Goal: Task Accomplishment & Management: Manage account settings

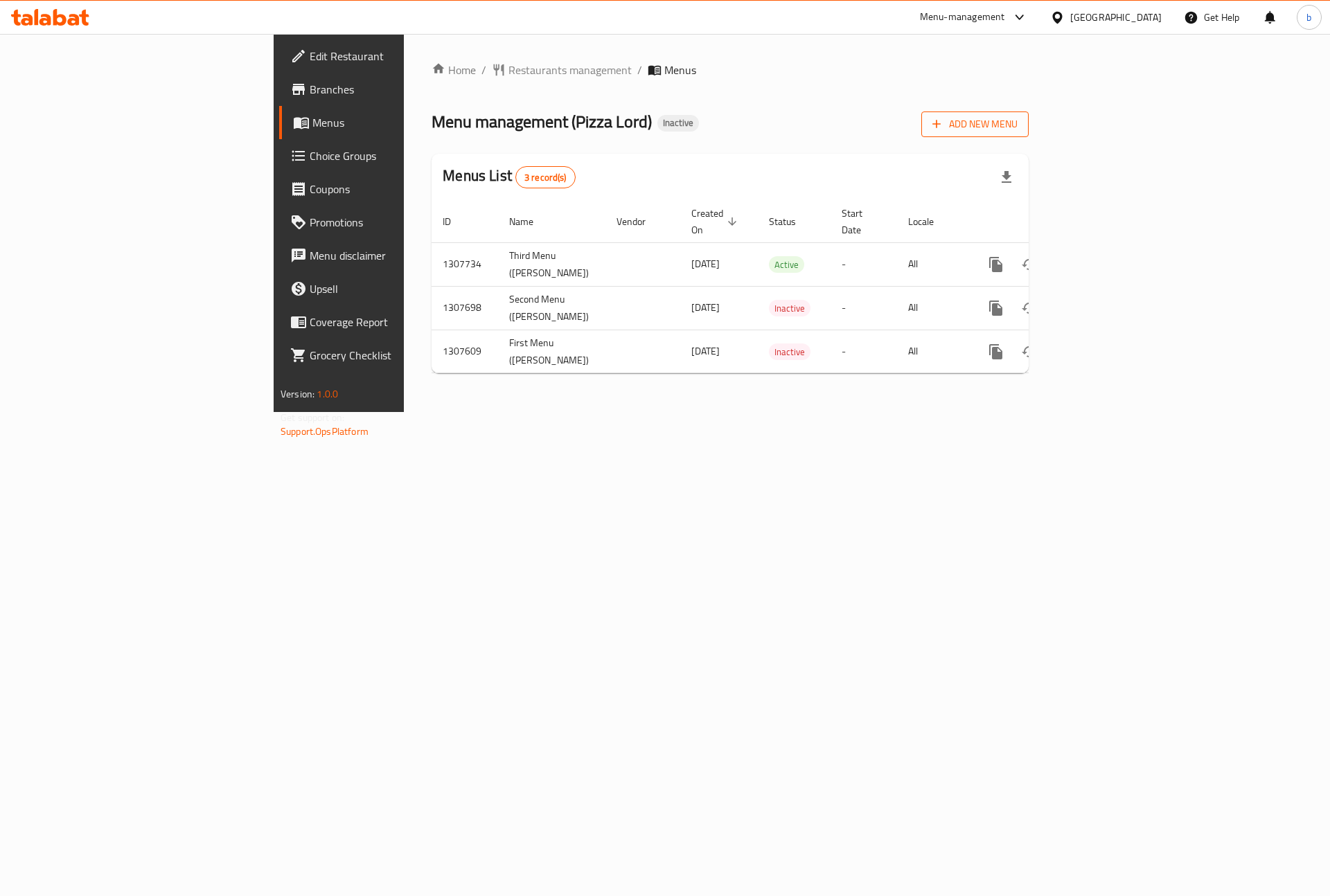
click at [1017, 131] on span "Add New Menu" at bounding box center [976, 124] width 85 height 17
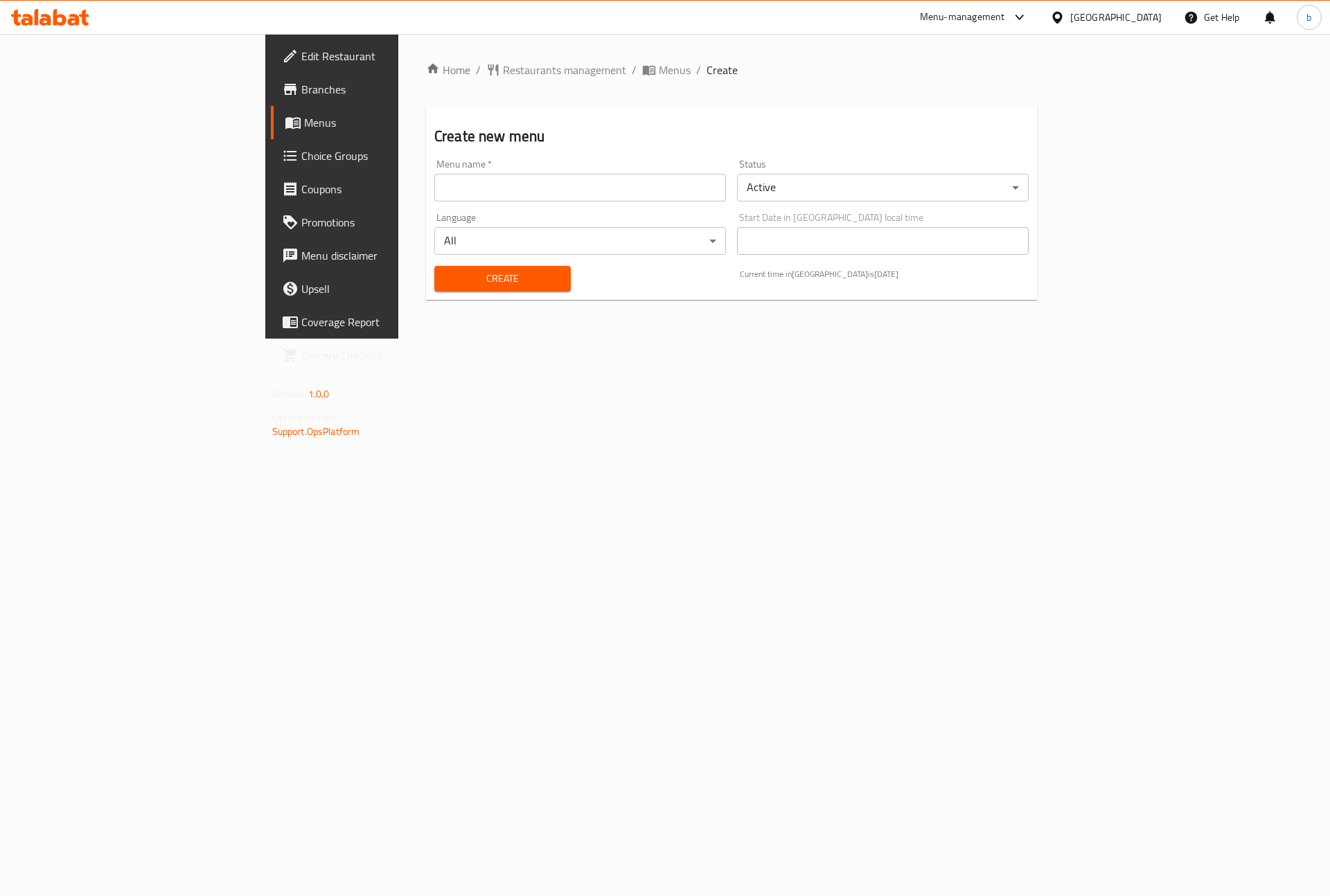
click at [619, 183] on input "text" at bounding box center [580, 187] width 291 height 28
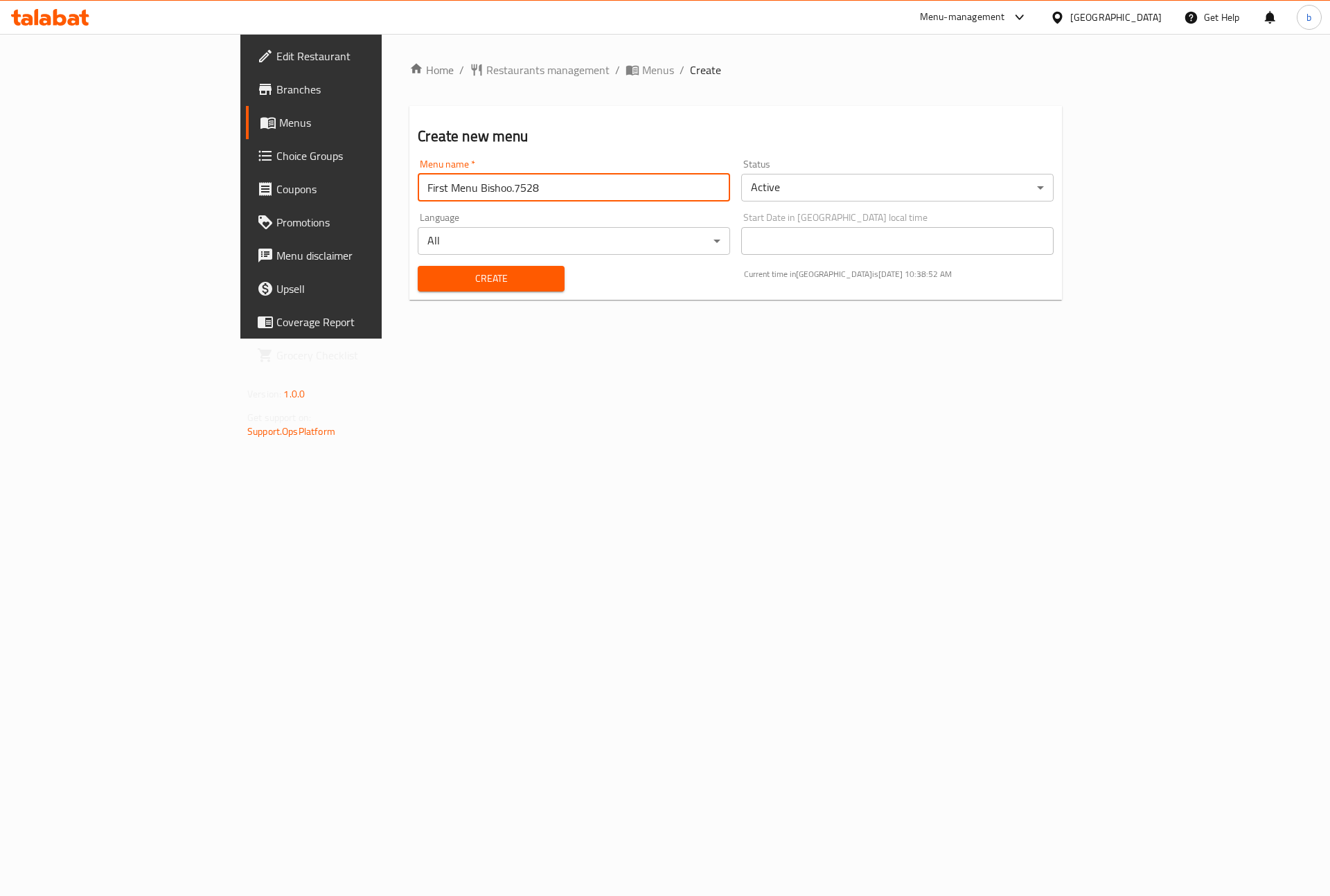
type input "First Menu Bishoo.7528"
click at [429, 275] on span "Create" at bounding box center [491, 279] width 124 height 17
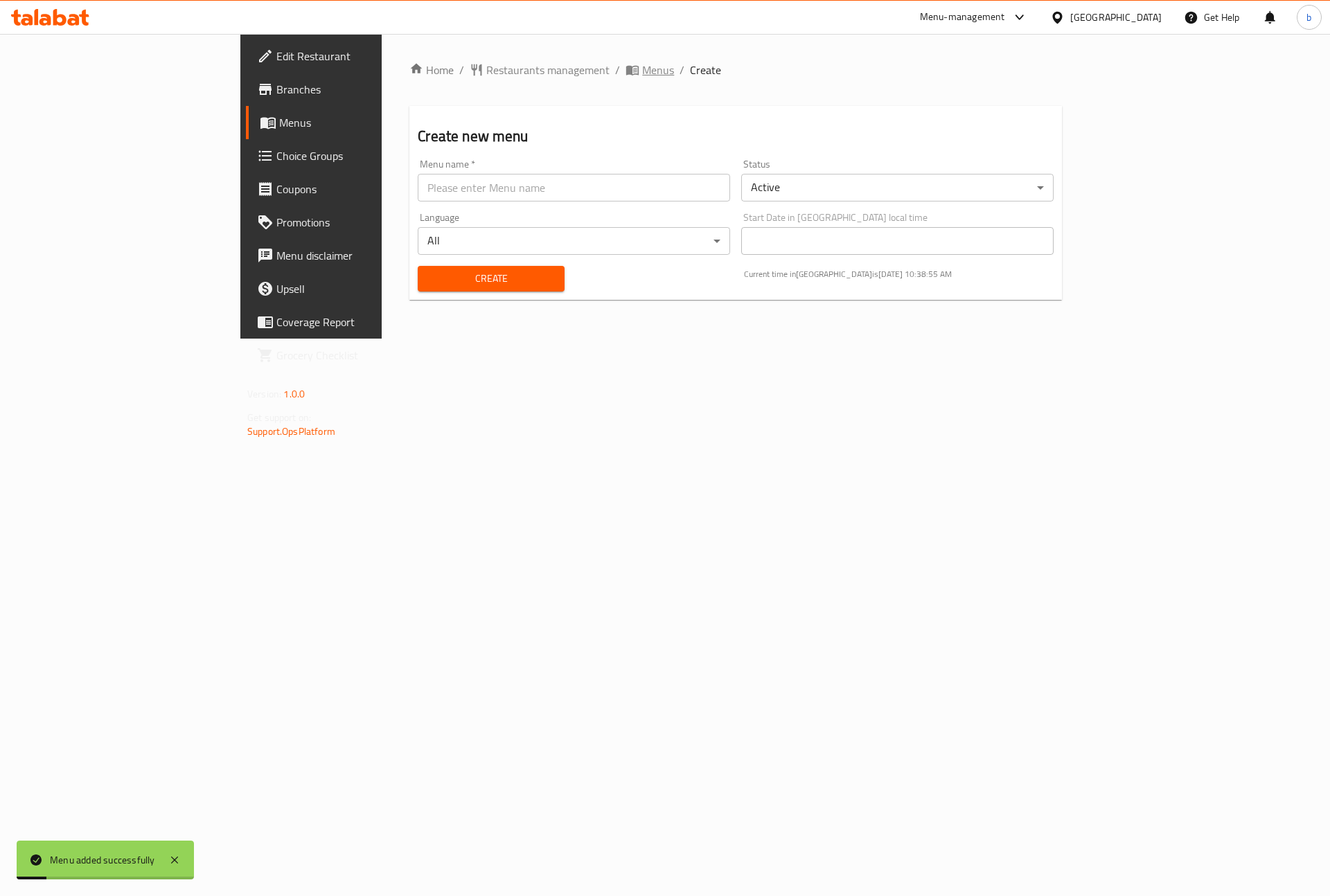
click at [643, 69] on span "Menus" at bounding box center [658, 70] width 32 height 17
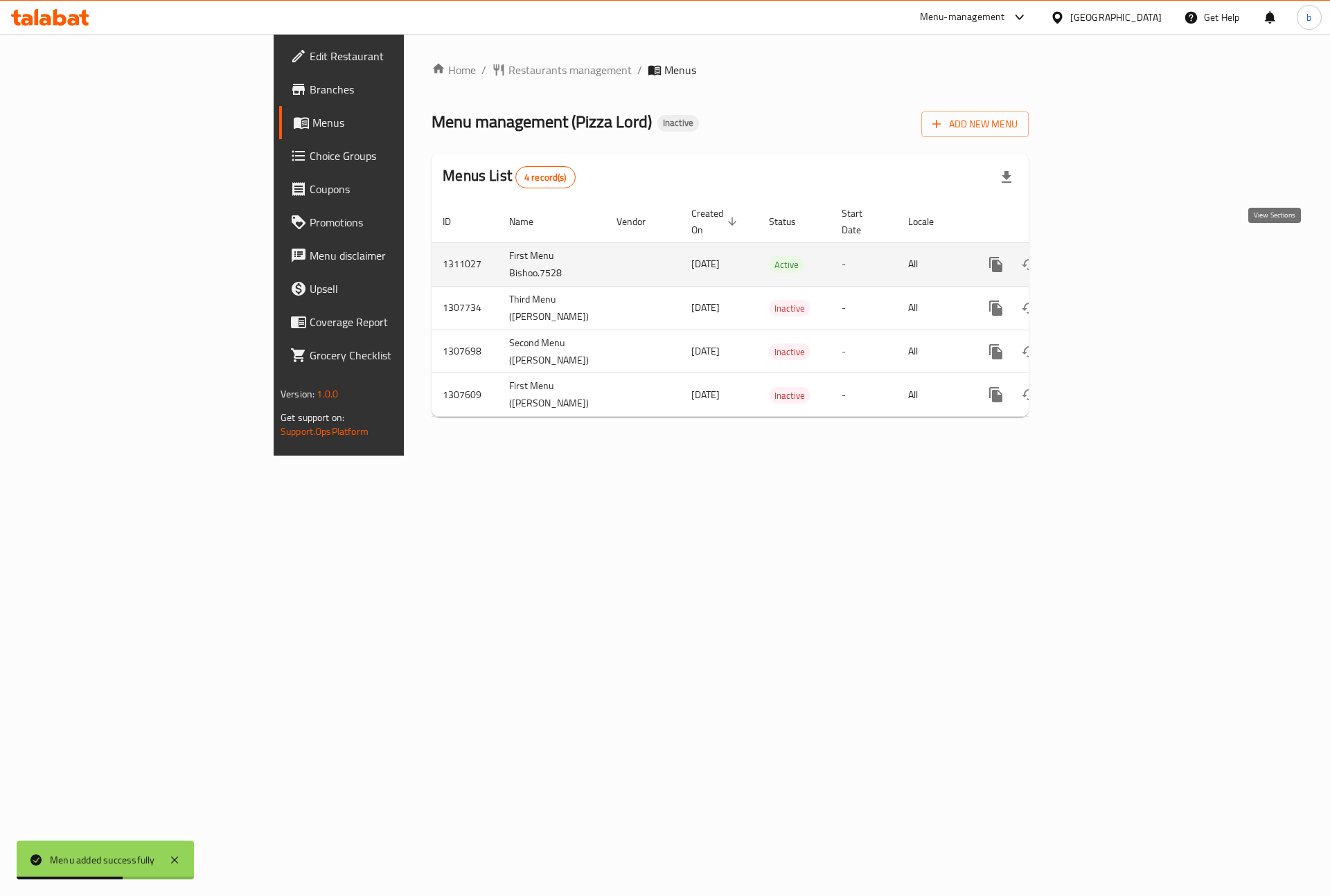
click at [1104, 256] on icon "enhanced table" at bounding box center [1095, 264] width 17 height 17
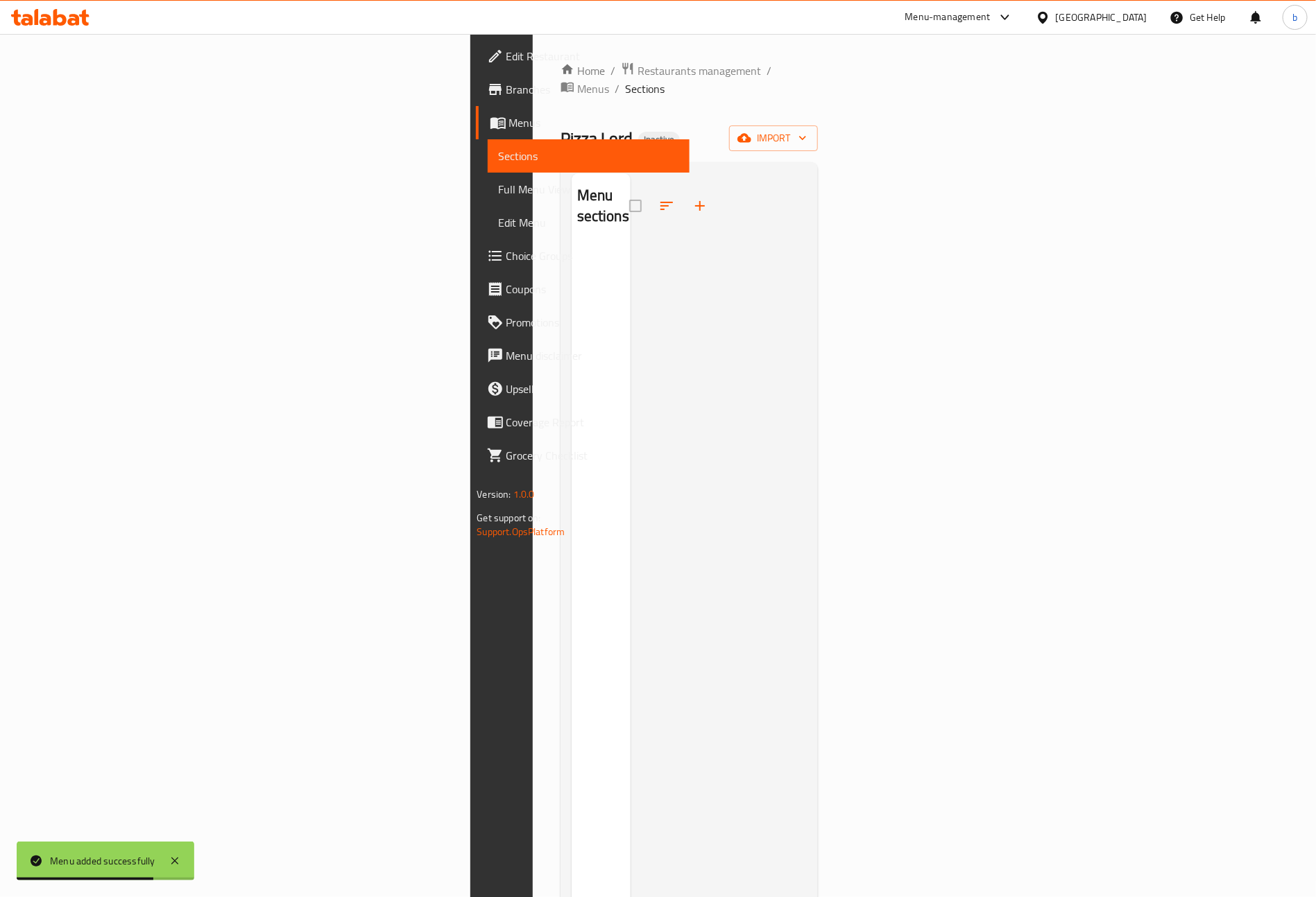
click at [499, 191] on span "Full Menu View" at bounding box center [589, 189] width 181 height 17
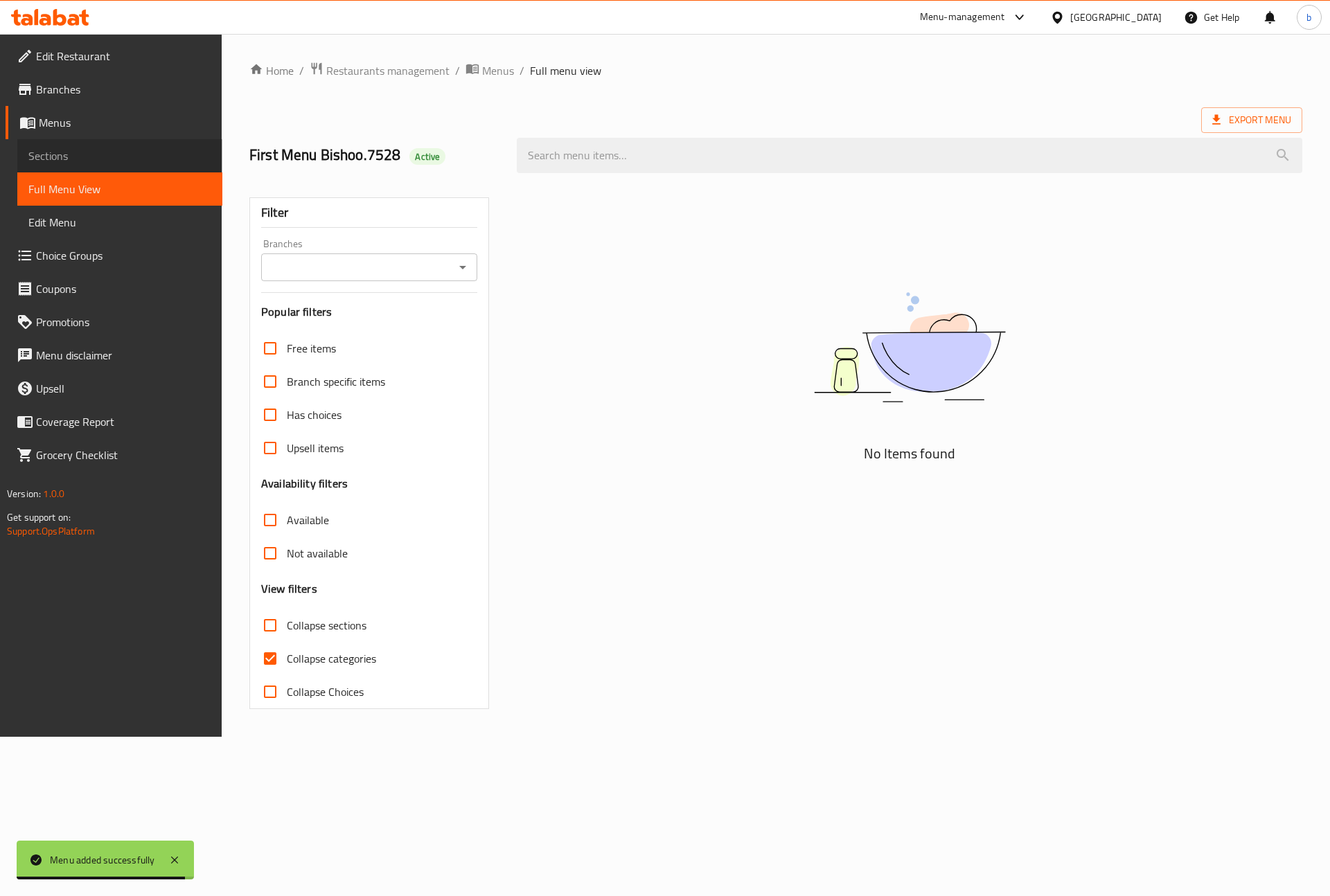
click at [82, 154] on span "Sections" at bounding box center [119, 155] width 183 height 17
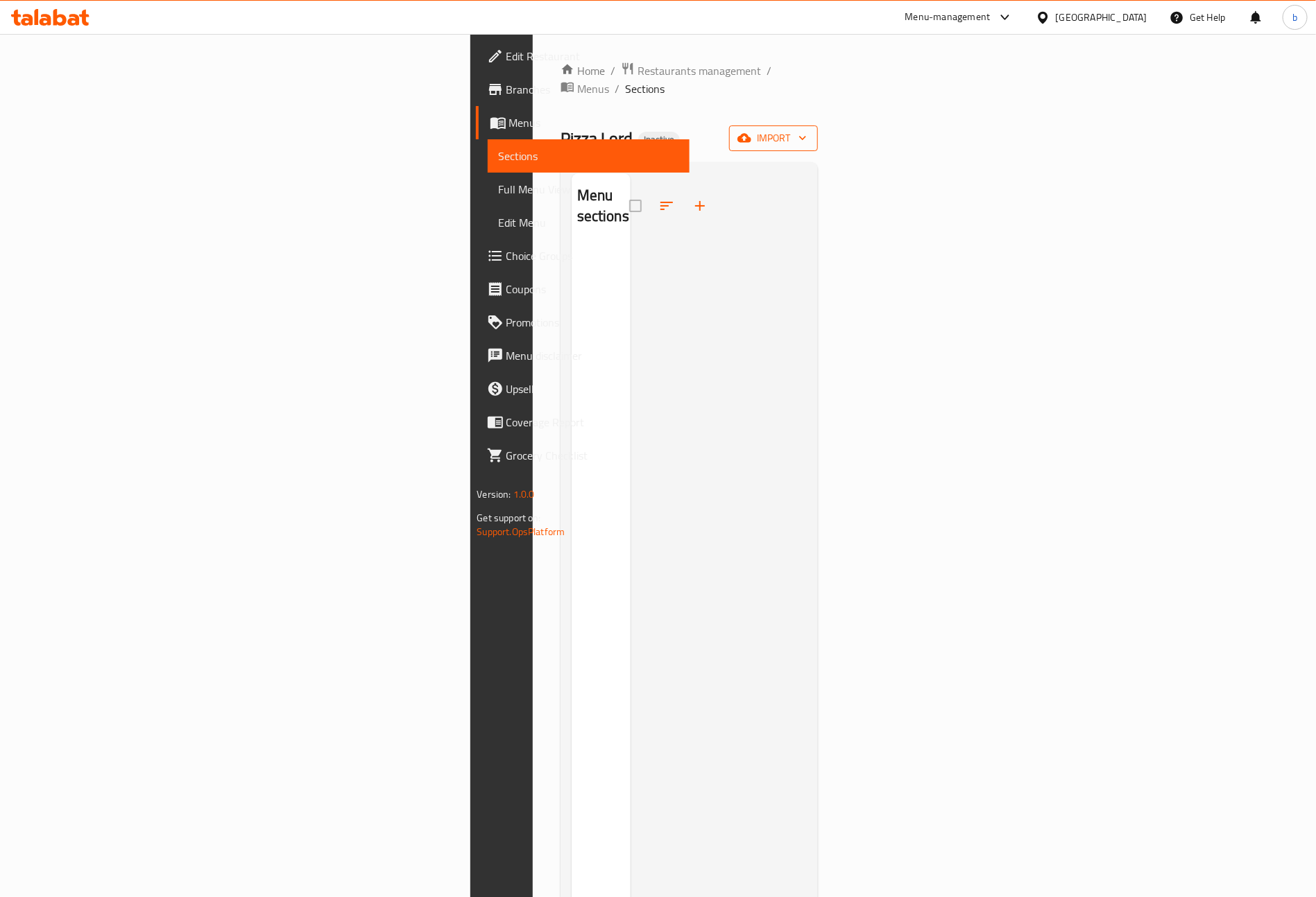
click at [807, 129] on span "import" at bounding box center [773, 138] width 67 height 17
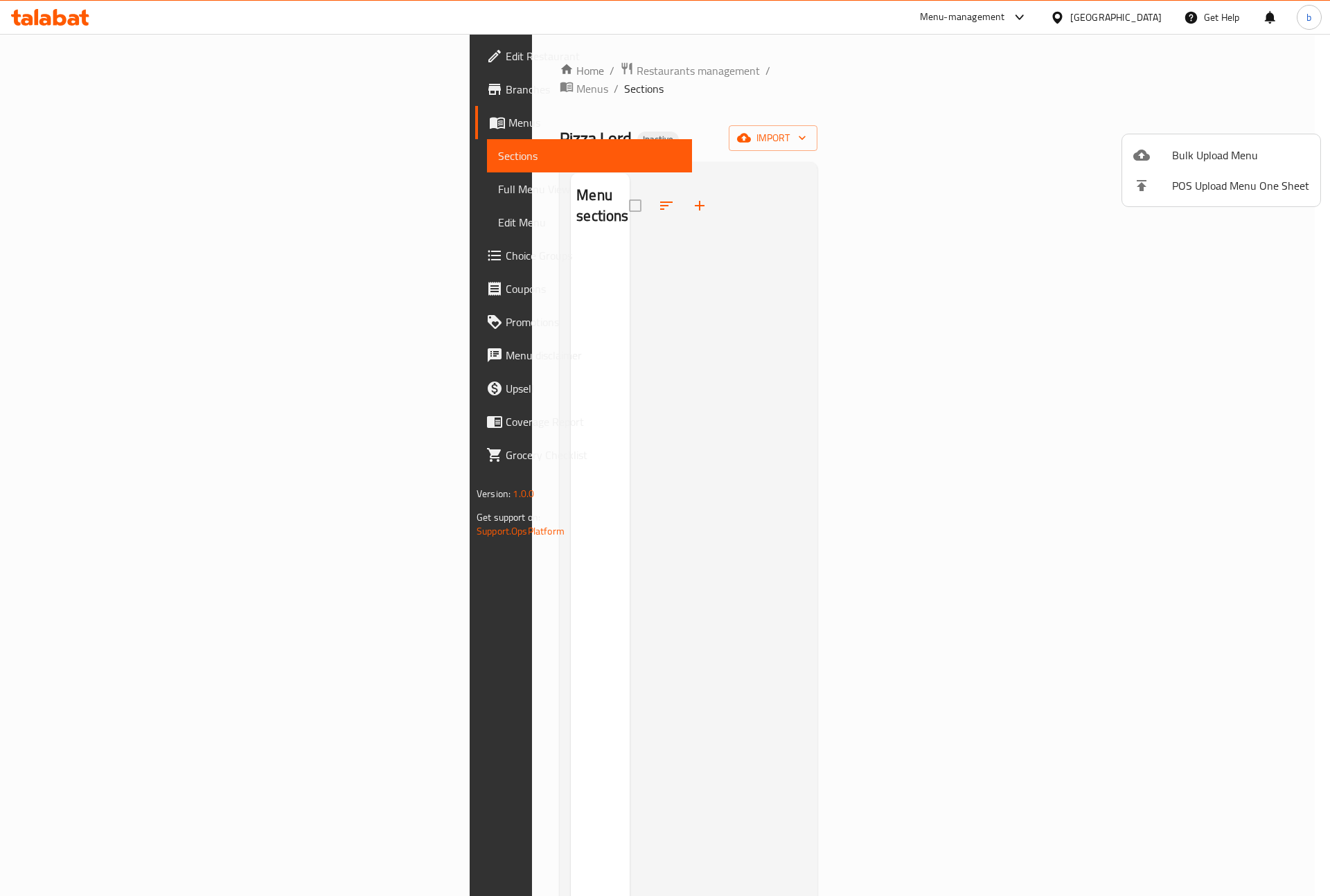
click at [1200, 142] on li "Bulk Upload Menu" at bounding box center [1221, 154] width 198 height 30
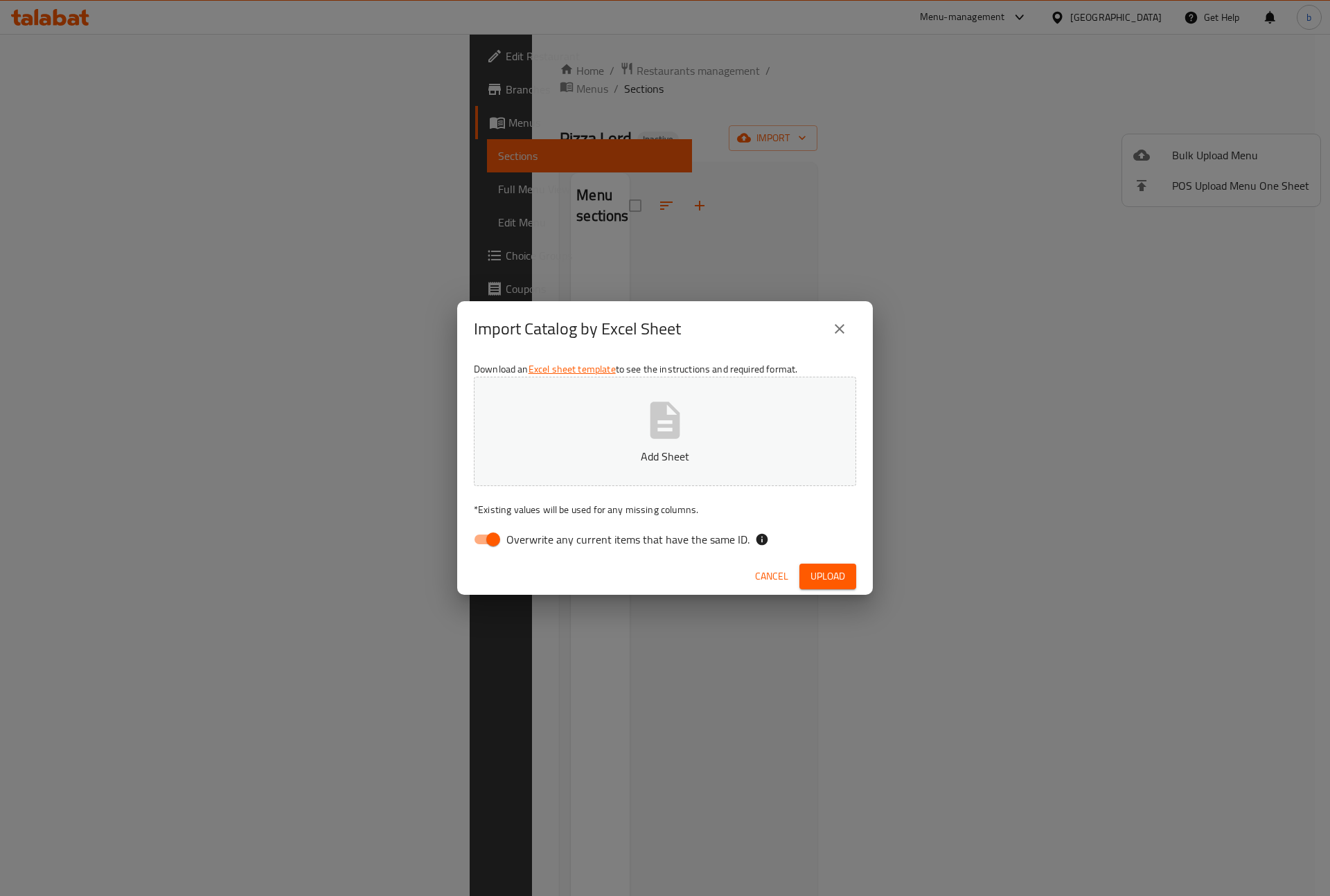
click at [482, 545] on input "Overwrite any current items that have the same ID." at bounding box center [492, 539] width 79 height 26
checkbox input "false"
click at [610, 446] on button "Add Sheet" at bounding box center [665, 431] width 382 height 110
click at [821, 581] on span "Upload" at bounding box center [828, 577] width 35 height 17
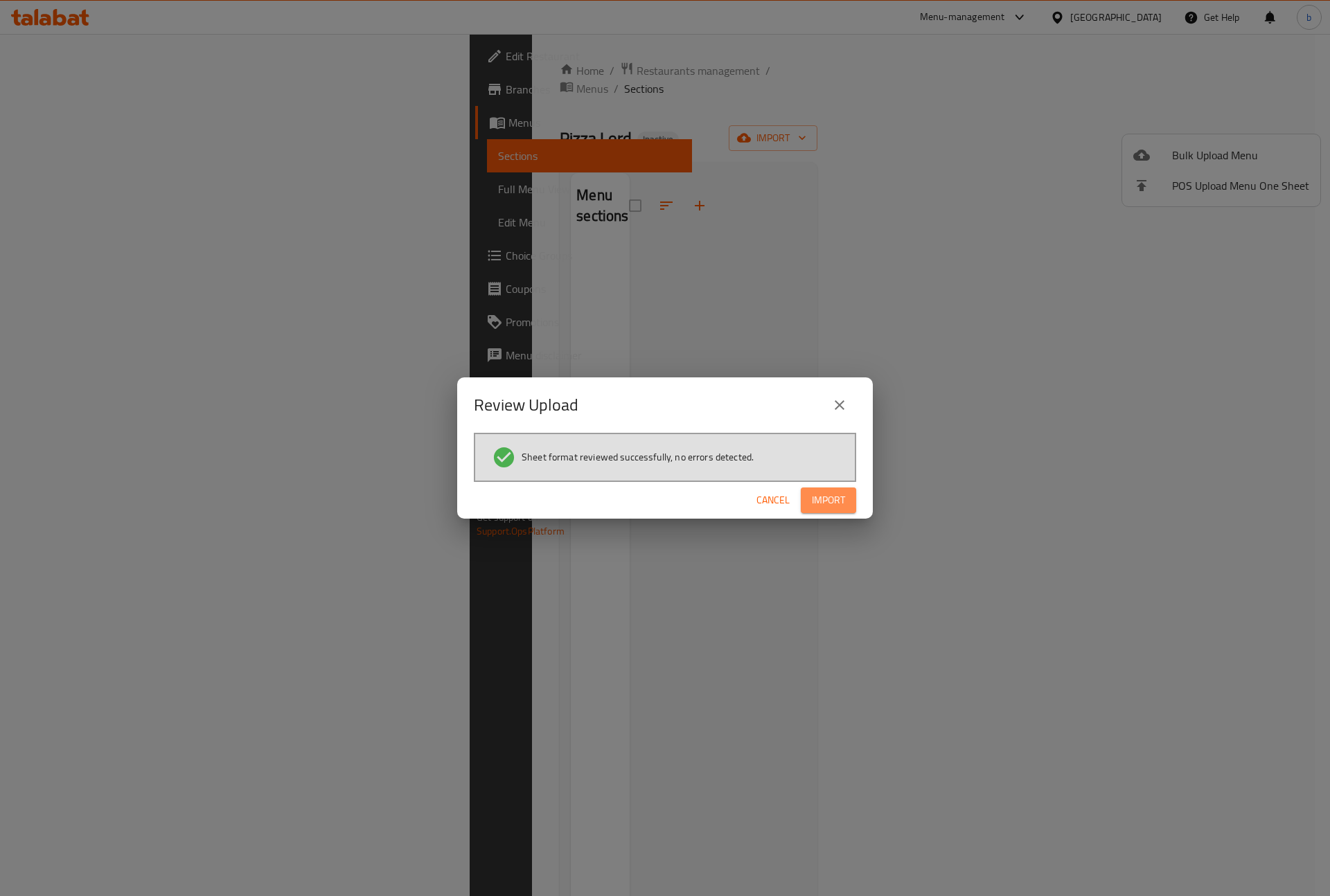
click at [827, 492] on span "Import" at bounding box center [828, 501] width 33 height 17
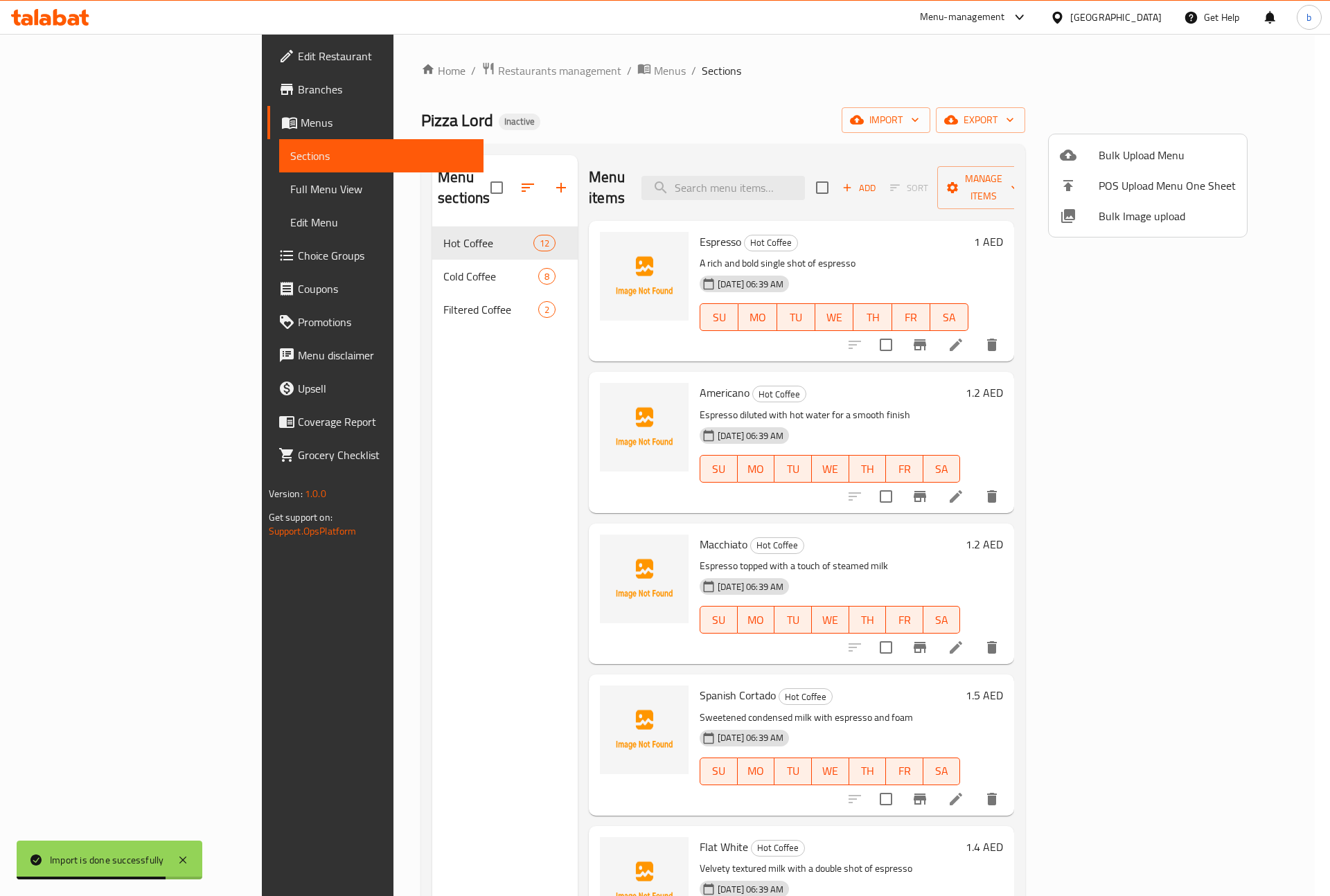
click at [969, 219] on div at bounding box center [665, 448] width 1330 height 896
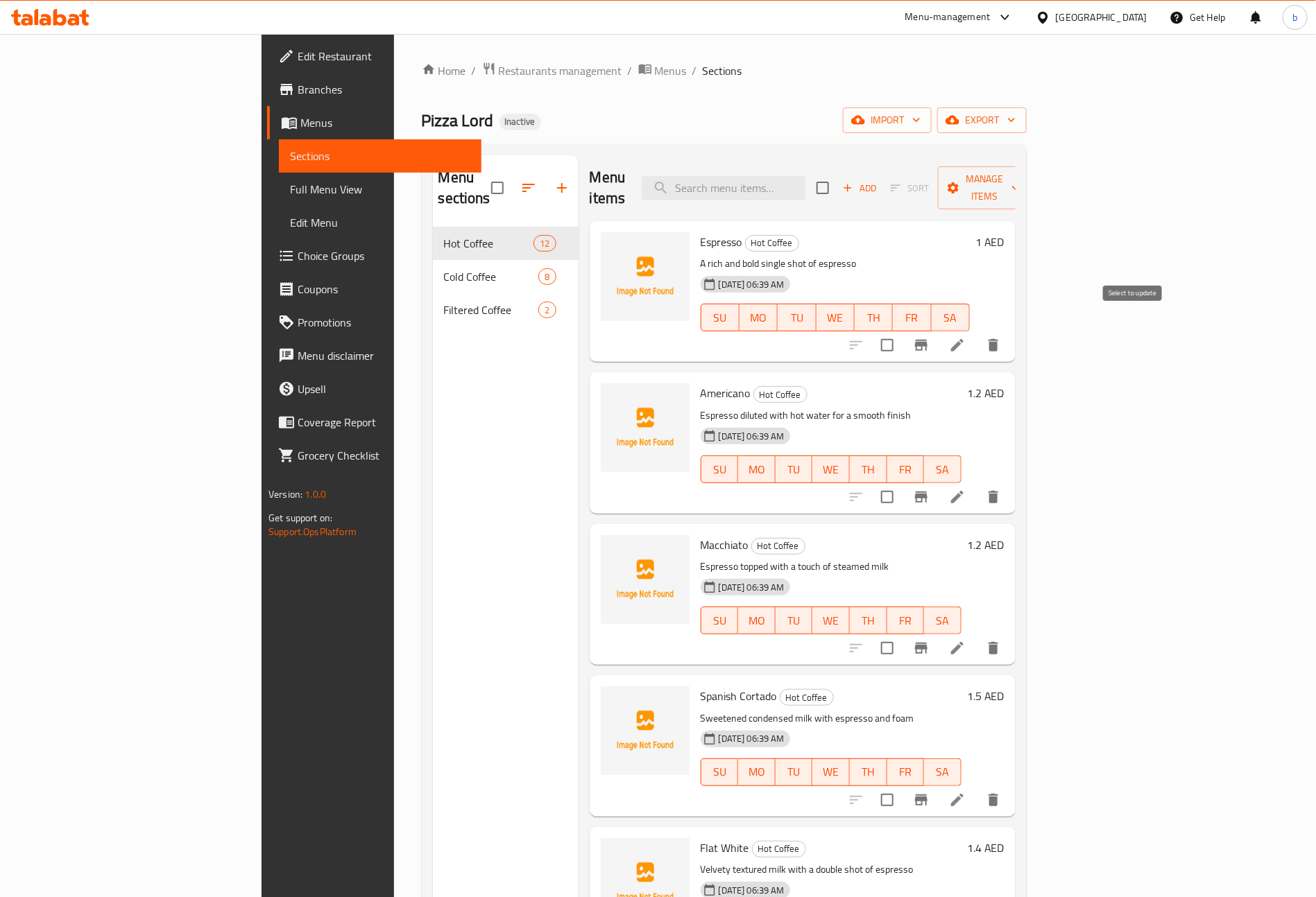
click at [902, 330] on input "checkbox" at bounding box center [887, 345] width 29 height 29
checkbox input "false"
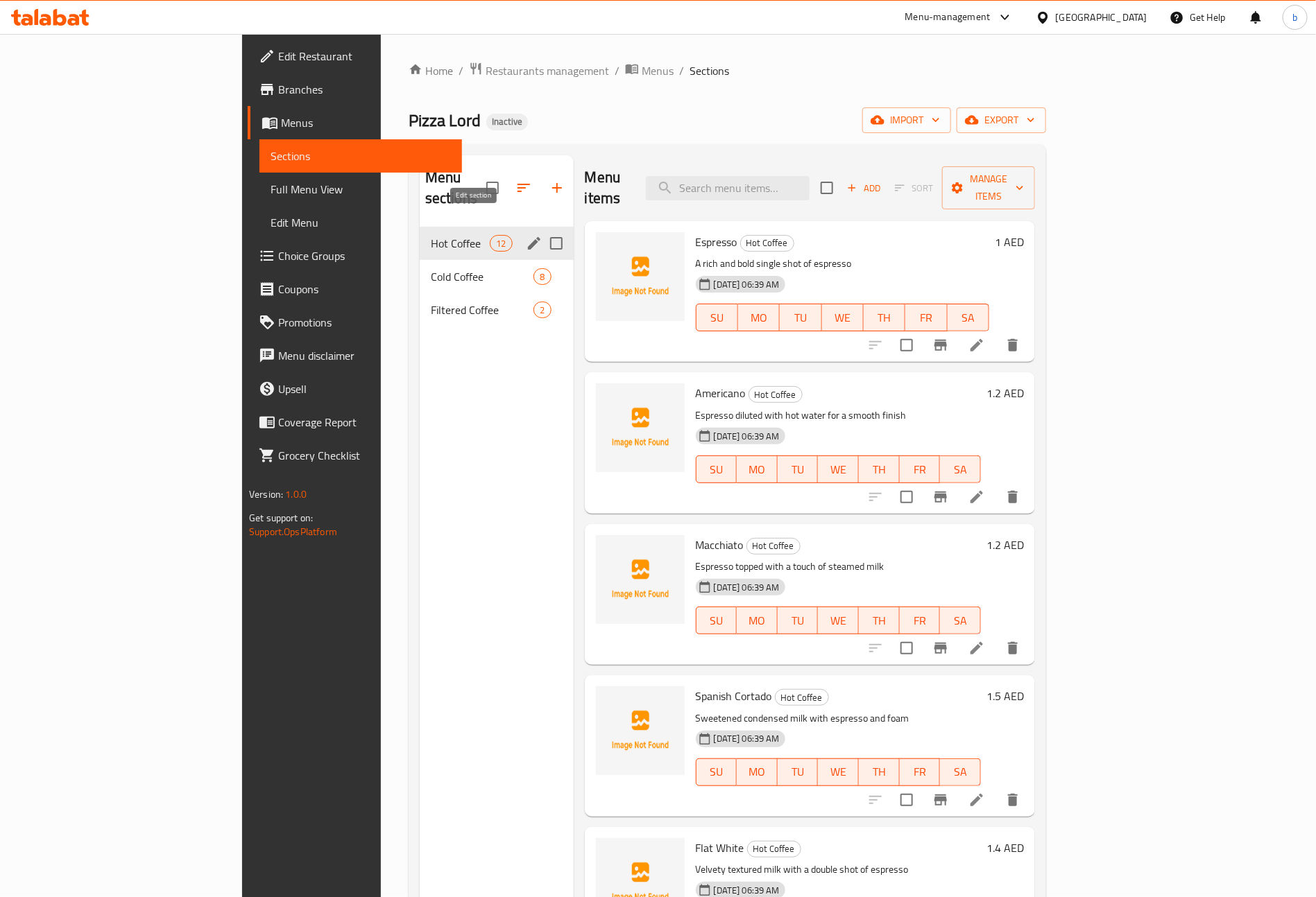
click at [528, 237] on icon "edit" at bounding box center [534, 243] width 13 height 13
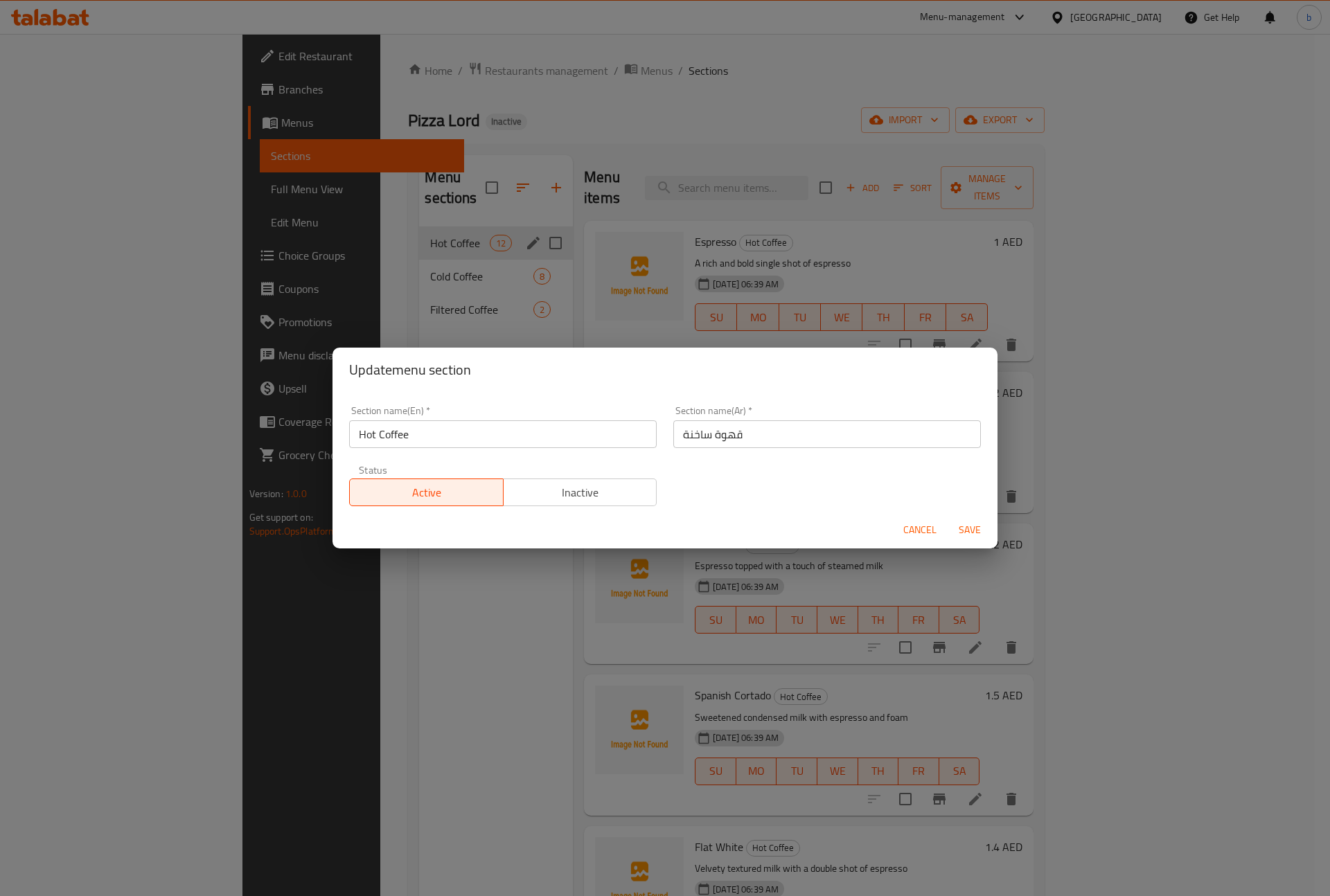
click at [915, 526] on span "Cancel" at bounding box center [920, 530] width 33 height 17
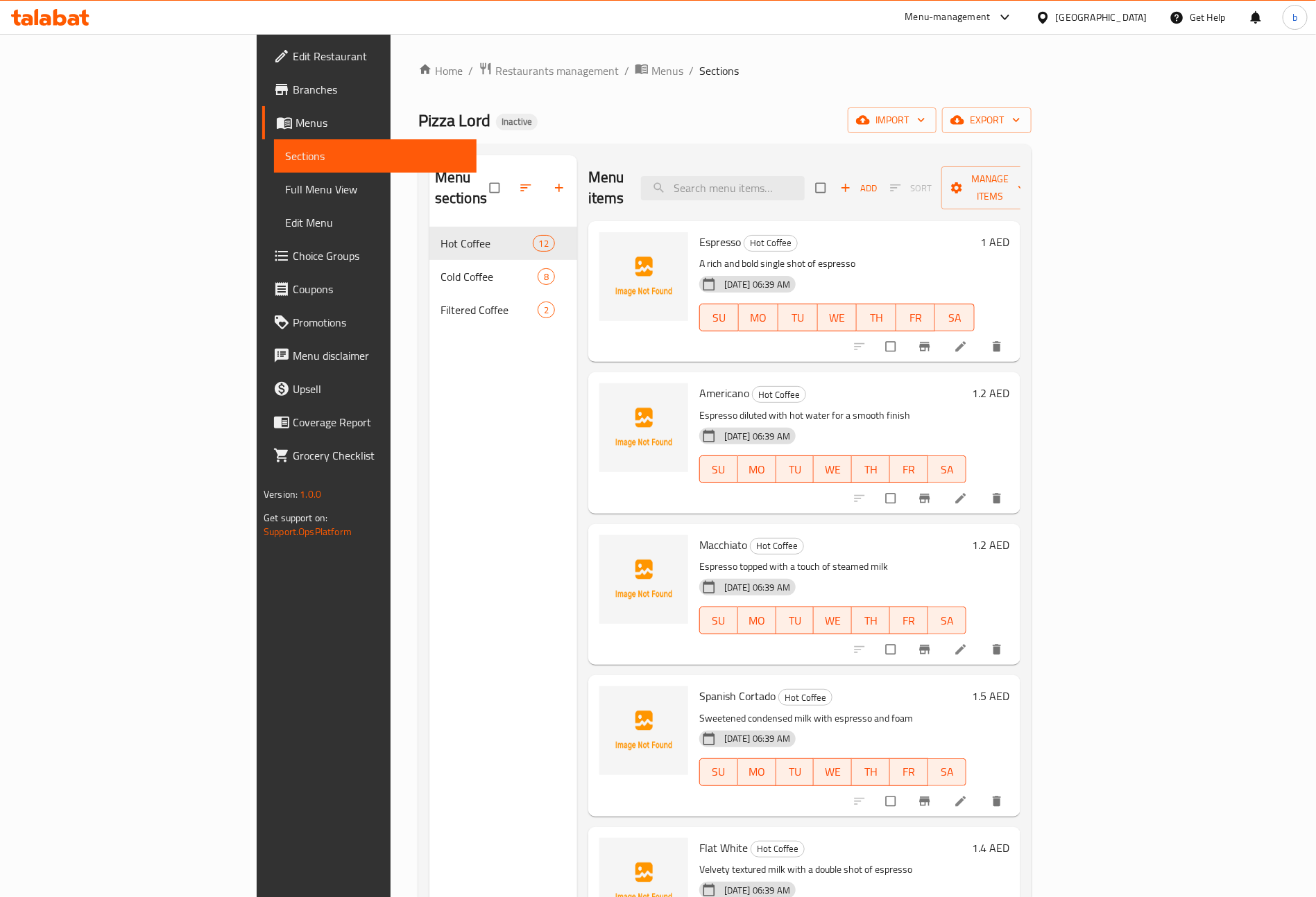
click at [285, 188] on span "Full Menu View" at bounding box center [375, 189] width 181 height 17
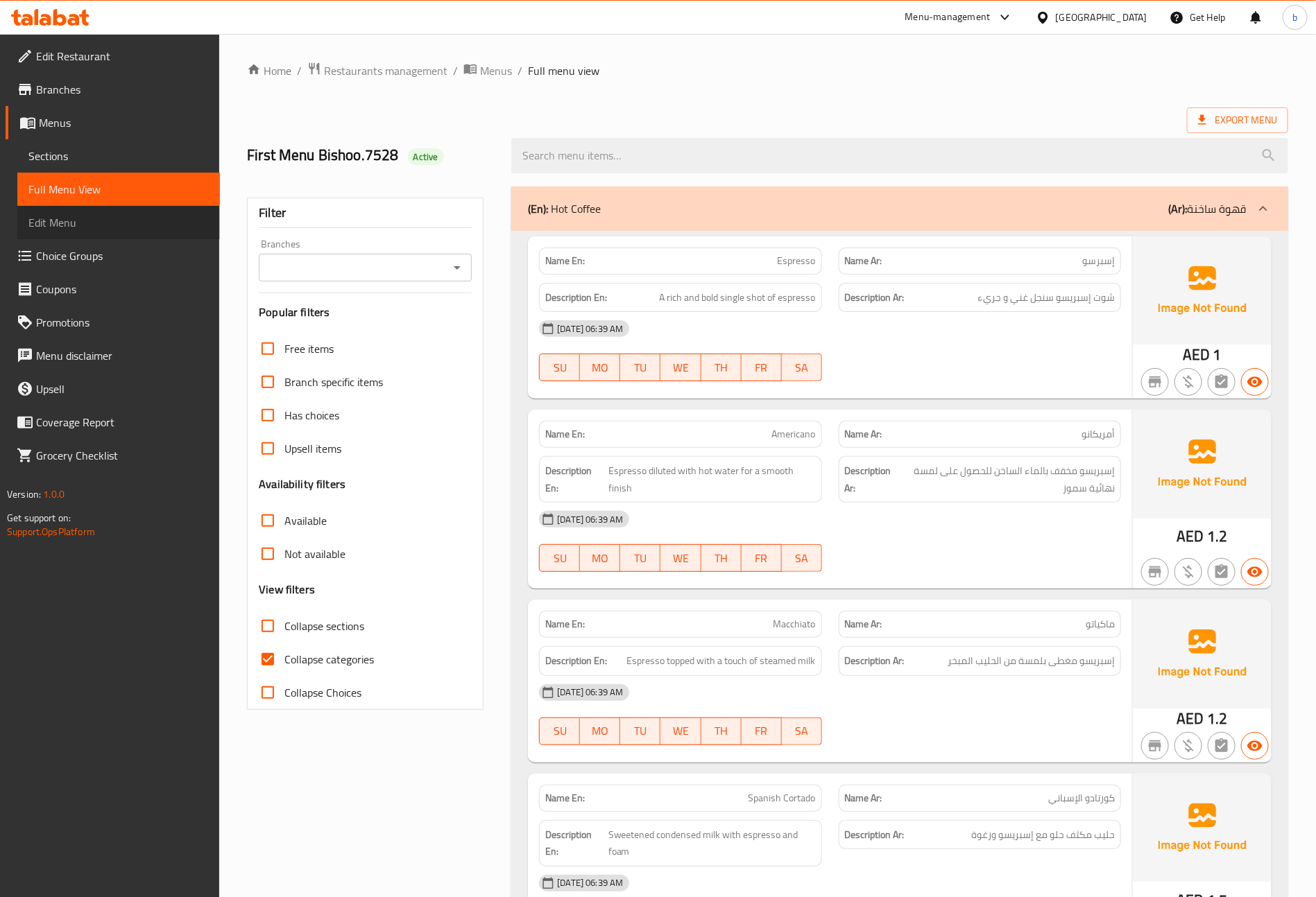
click at [100, 219] on span "Edit Menu" at bounding box center [119, 223] width 181 height 17
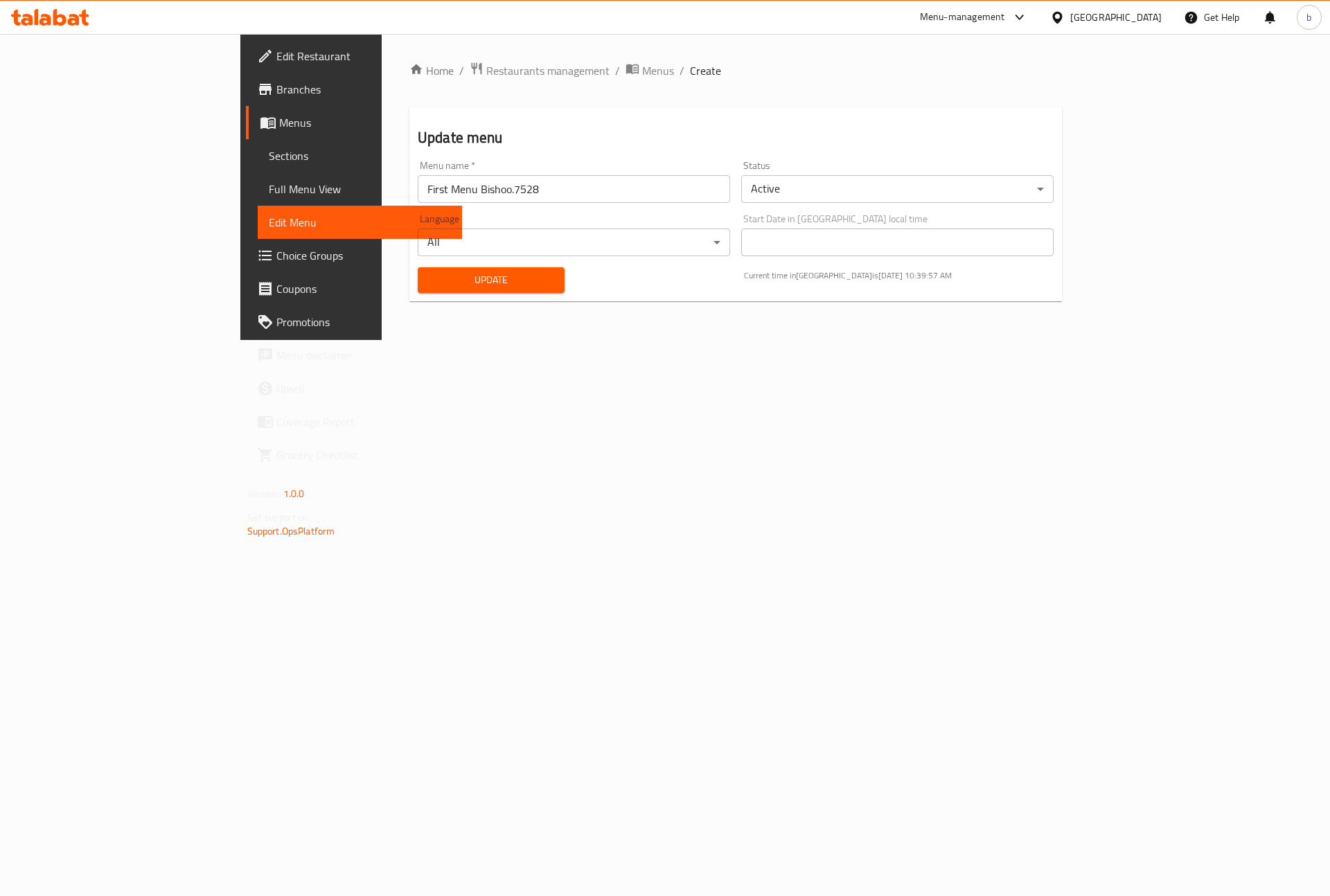
click at [269, 185] on span "Full Menu View" at bounding box center [360, 188] width 183 height 17
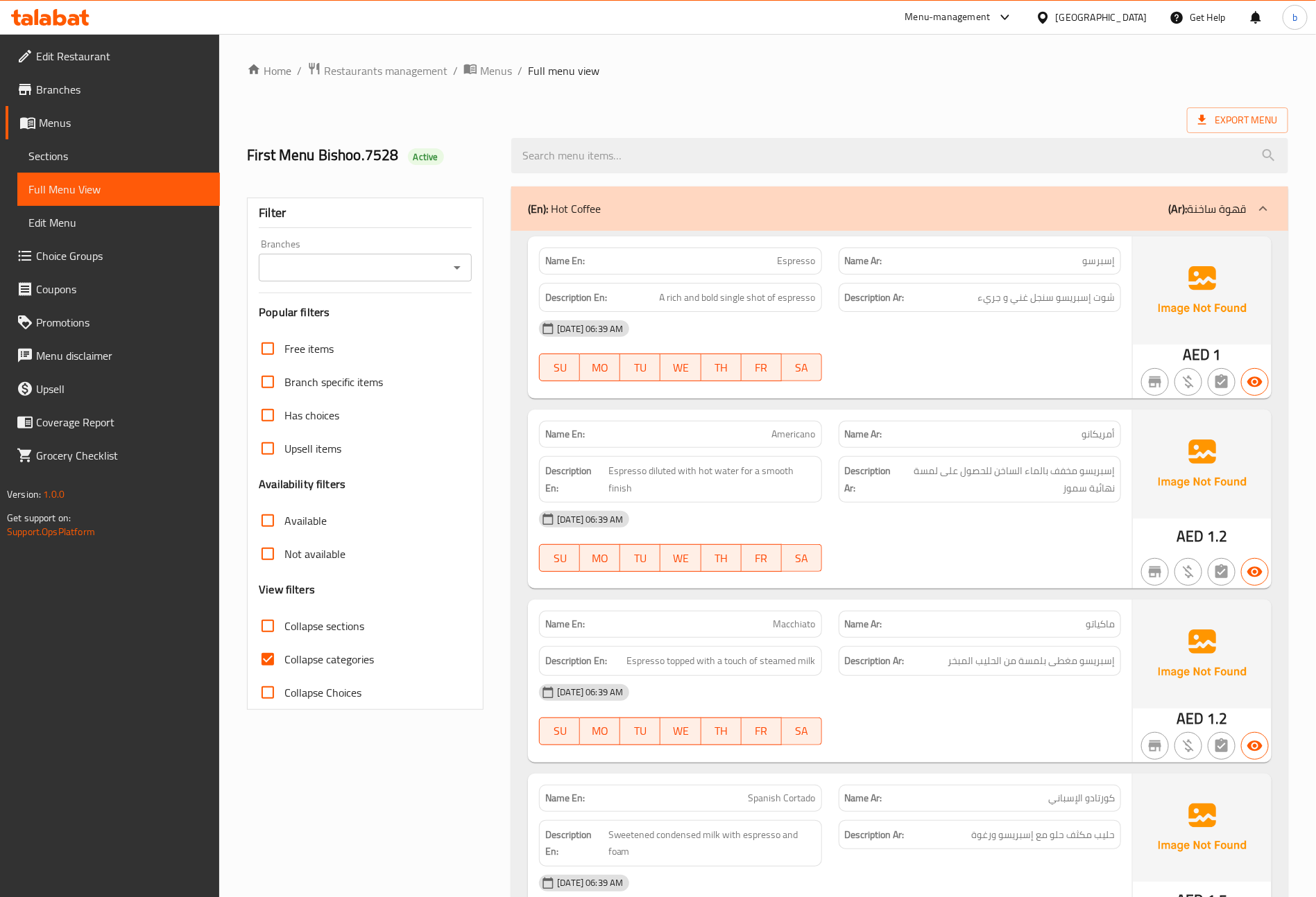
click at [338, 658] on span "Collapse categories" at bounding box center [329, 659] width 89 height 17
click at [285, 658] on input "Collapse categories" at bounding box center [267, 660] width 33 height 33
checkbox input "false"
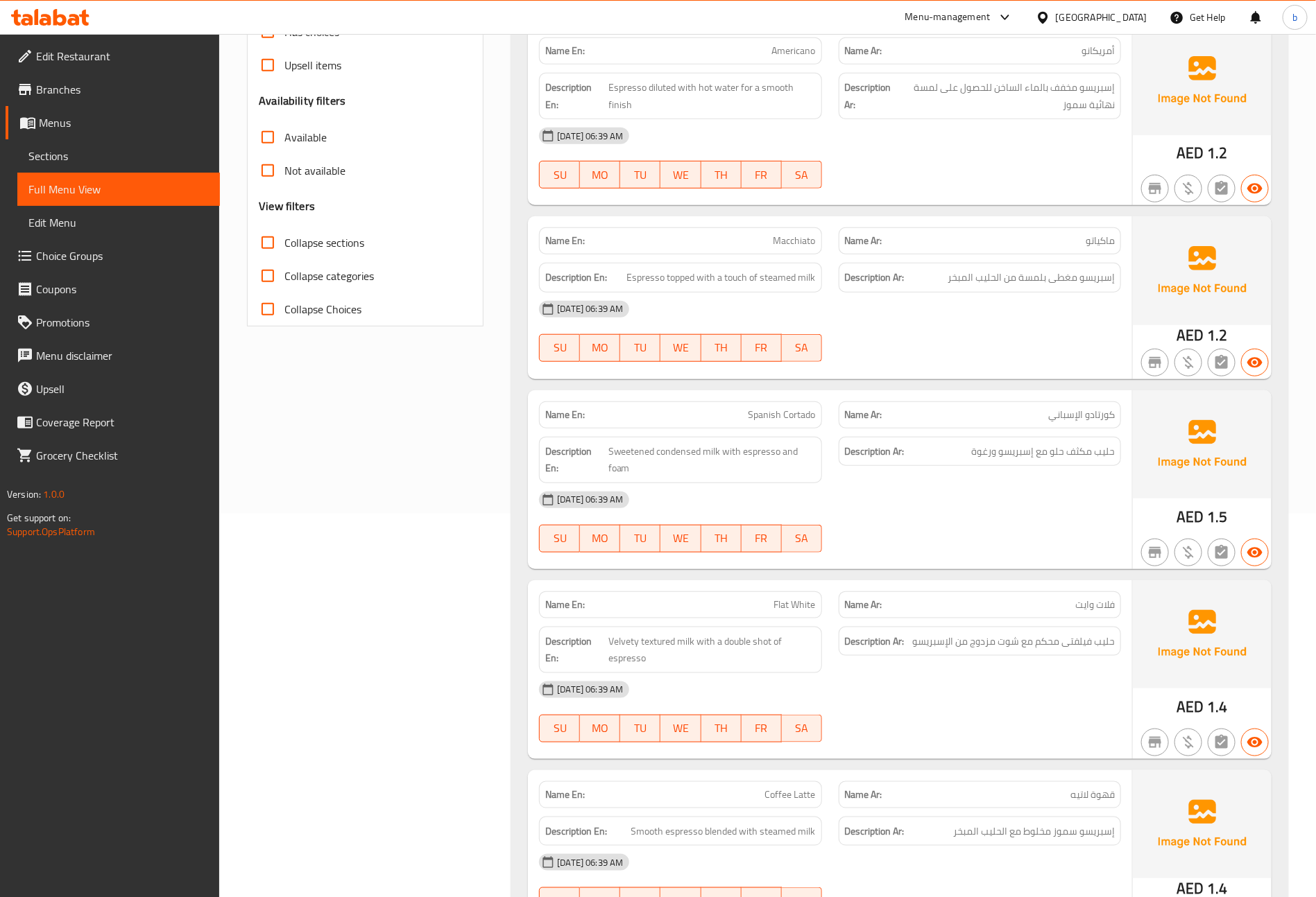
scroll to position [416, 0]
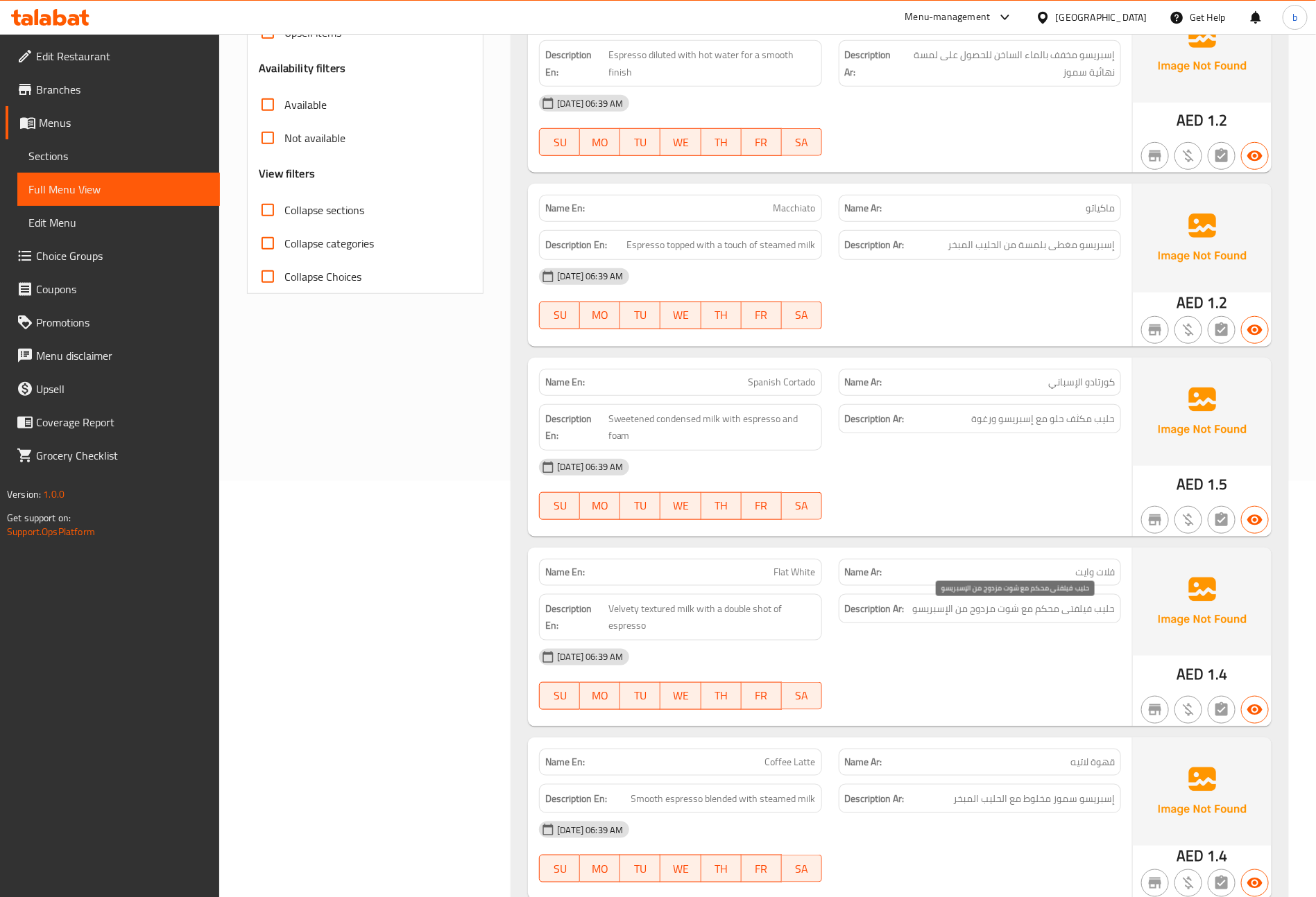
click at [985, 614] on span "حليب فيلفتى محكم مع شوت مزدوج من الإسبريسو" at bounding box center [1013, 609] width 202 height 17
click at [1009, 672] on div "[DATE] 06:39 AM" at bounding box center [830, 657] width 599 height 33
drag, startPoint x: 982, startPoint y: 614, endPoint x: 953, endPoint y: 620, distance: 29.6
click at [981, 614] on span "حليب فيلفتى محكم مع شوت مزدوج من الإسبريسو" at bounding box center [1013, 609] width 202 height 17
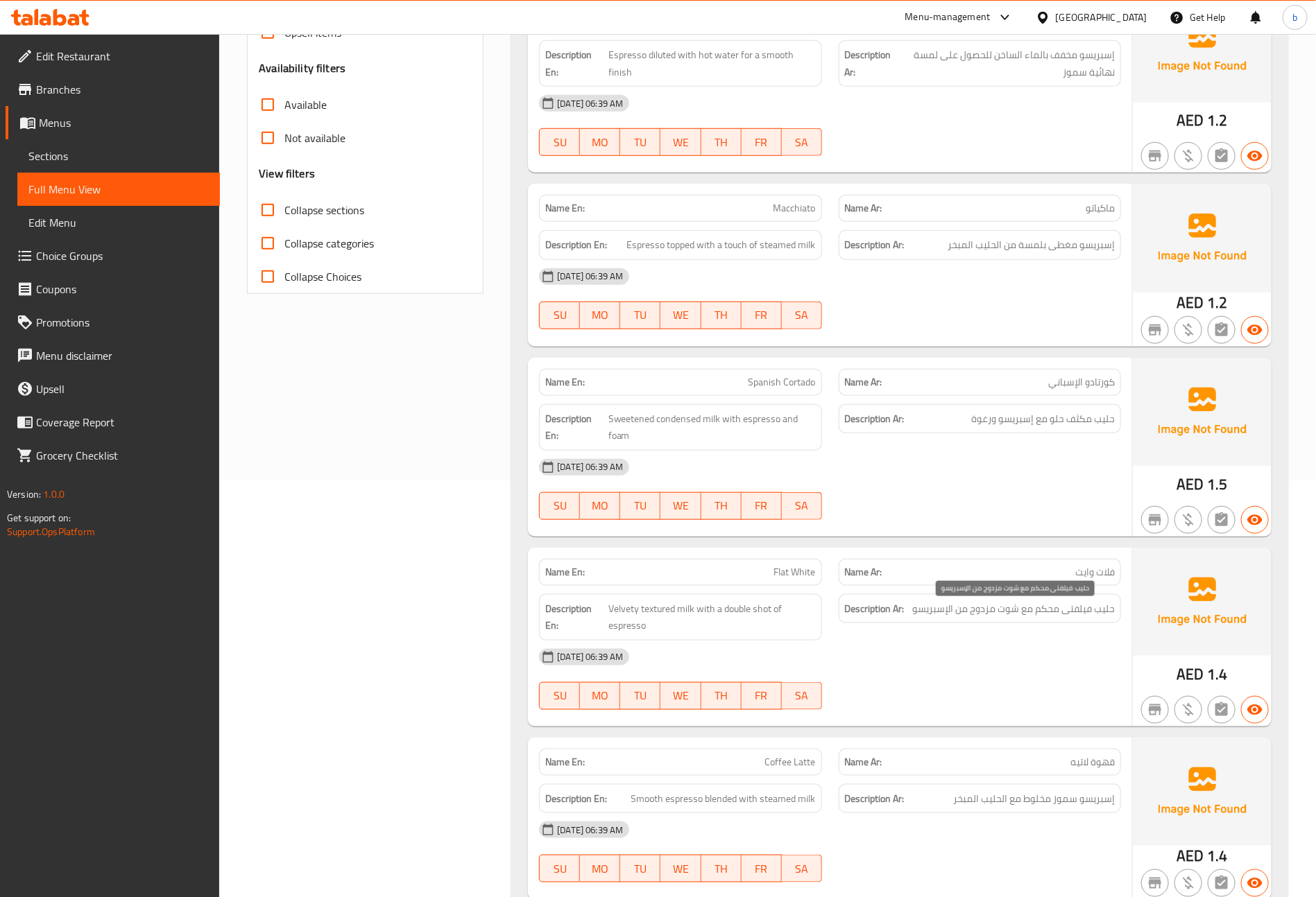
click at [951, 618] on span "حليب فيلفتى محكم مع شوت مزدوج من الإسبريسو" at bounding box center [1013, 609] width 202 height 17
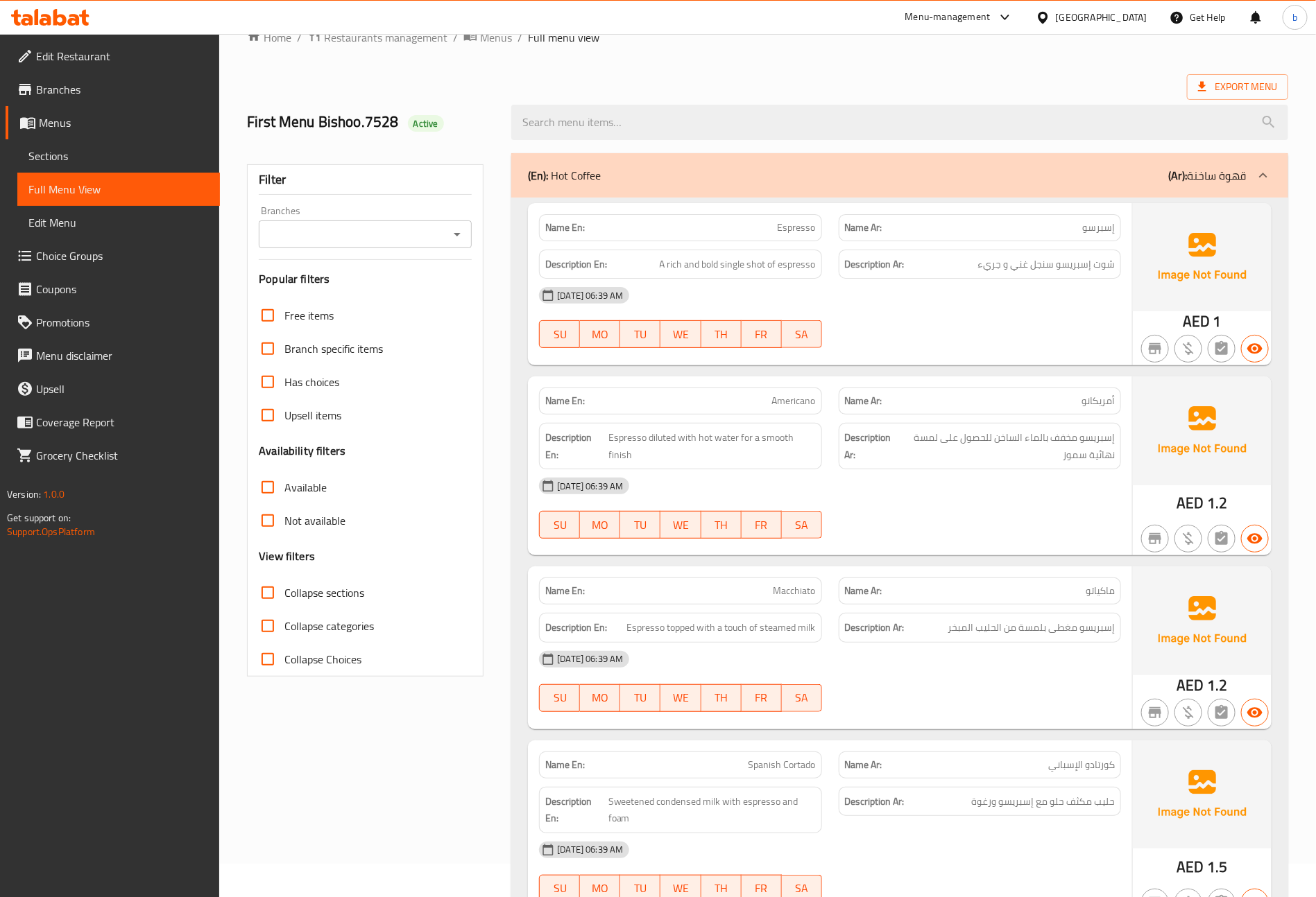
scroll to position [0, 0]
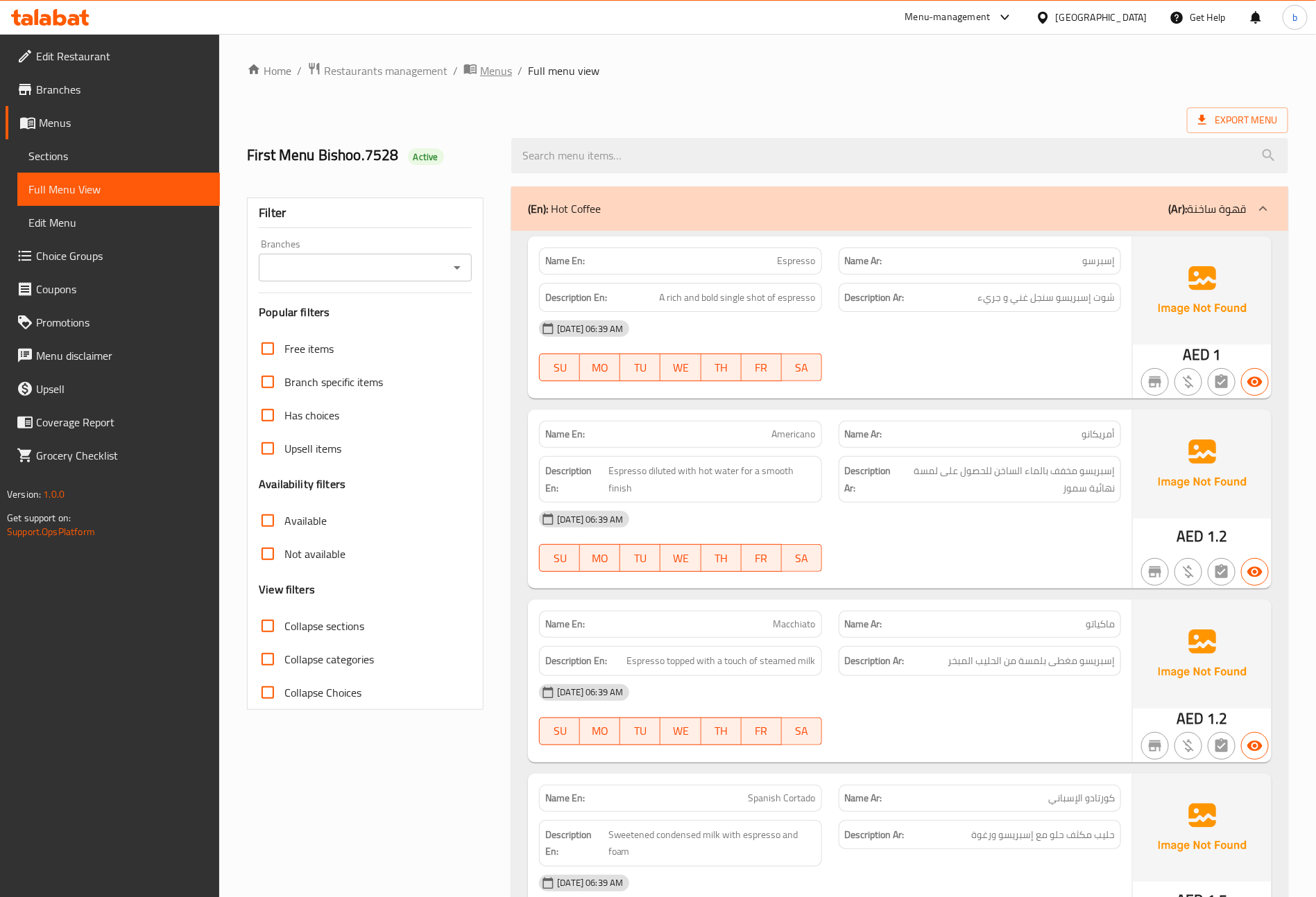
click at [481, 62] on span "Menus" at bounding box center [496, 70] width 32 height 17
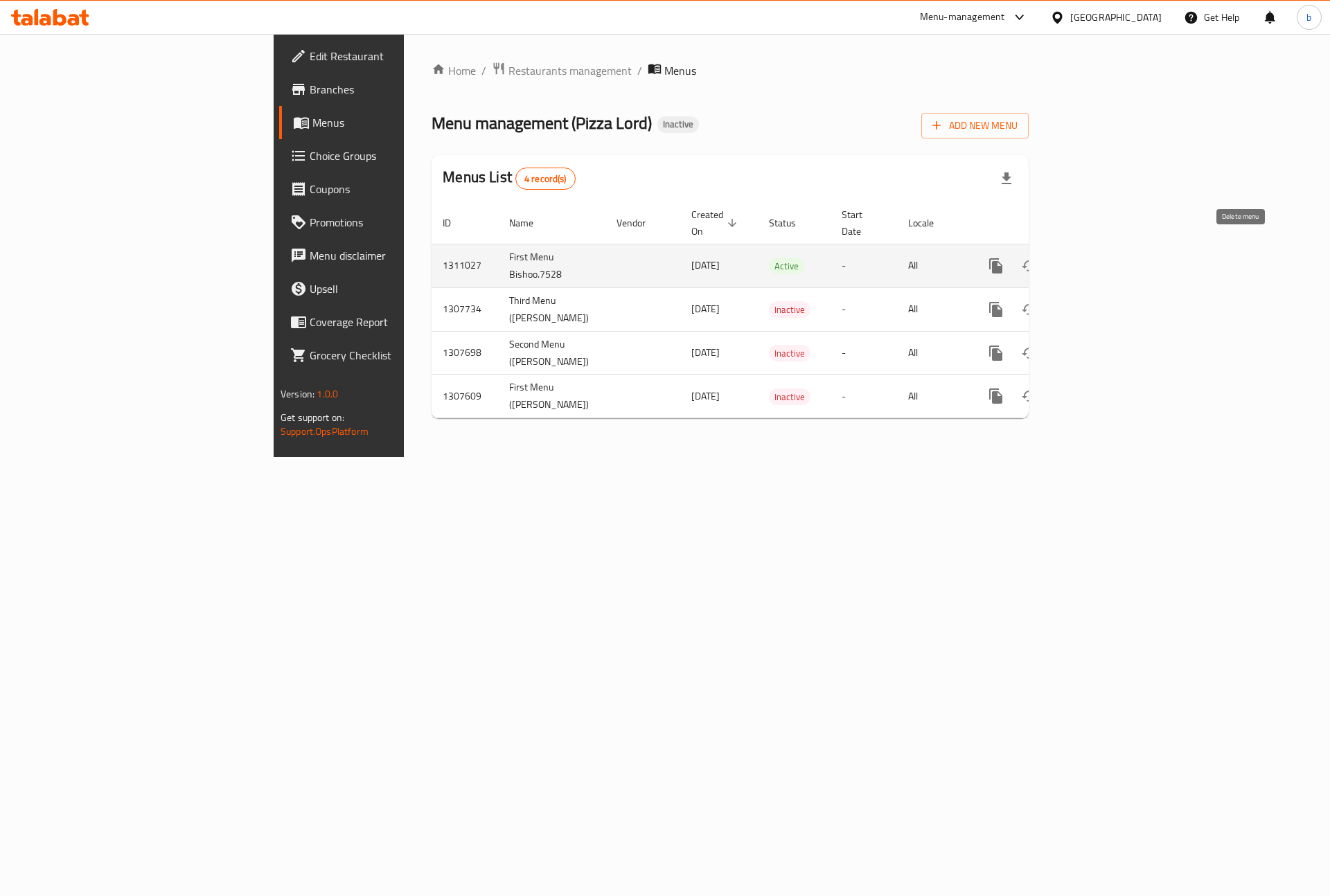
click at [1071, 257] on icon "enhanced table" at bounding box center [1062, 265] width 17 height 17
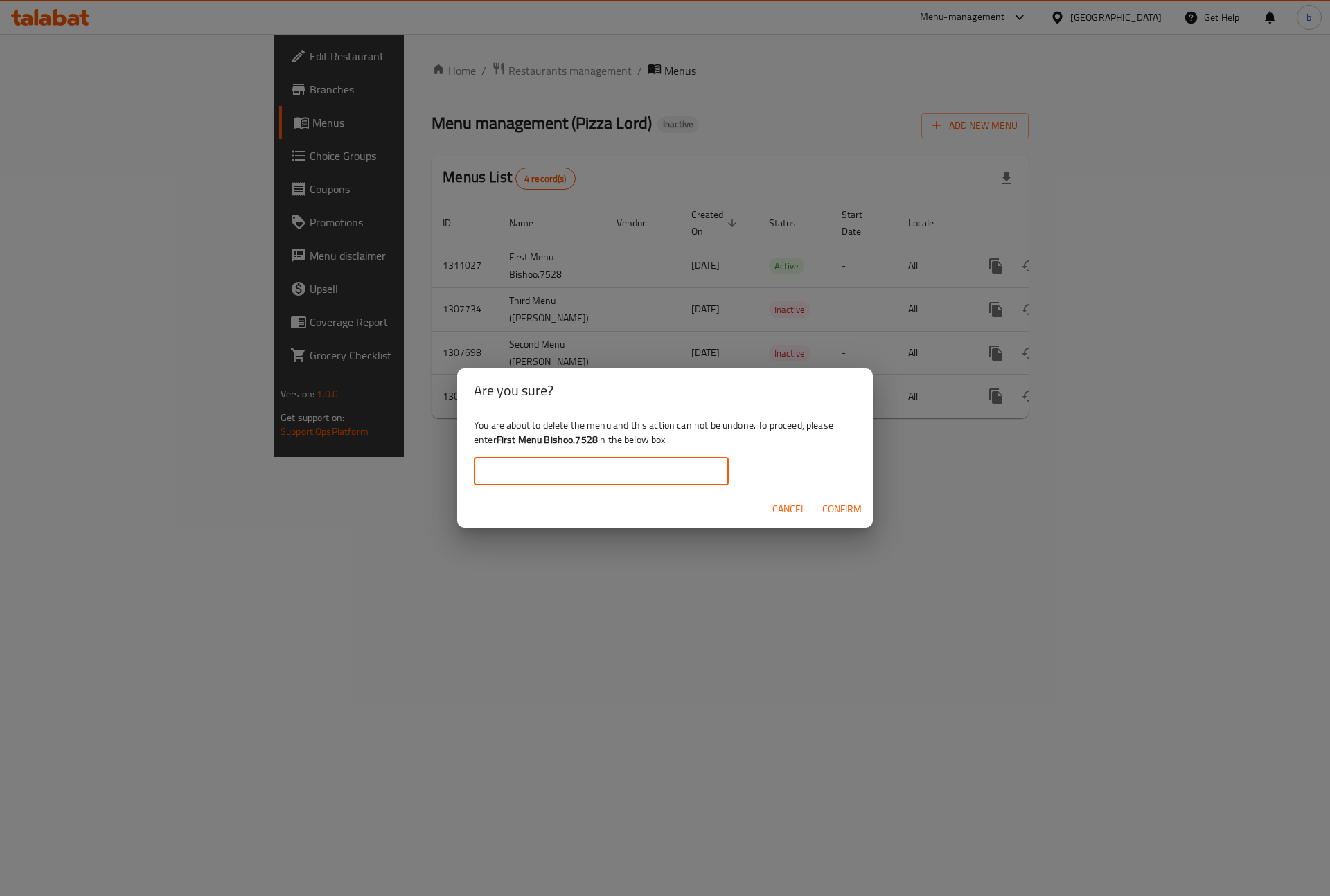
click at [684, 477] on input "text" at bounding box center [601, 472] width 255 height 28
type input "Bishoo.7528"
click at [792, 502] on span "Cancel" at bounding box center [789, 510] width 33 height 17
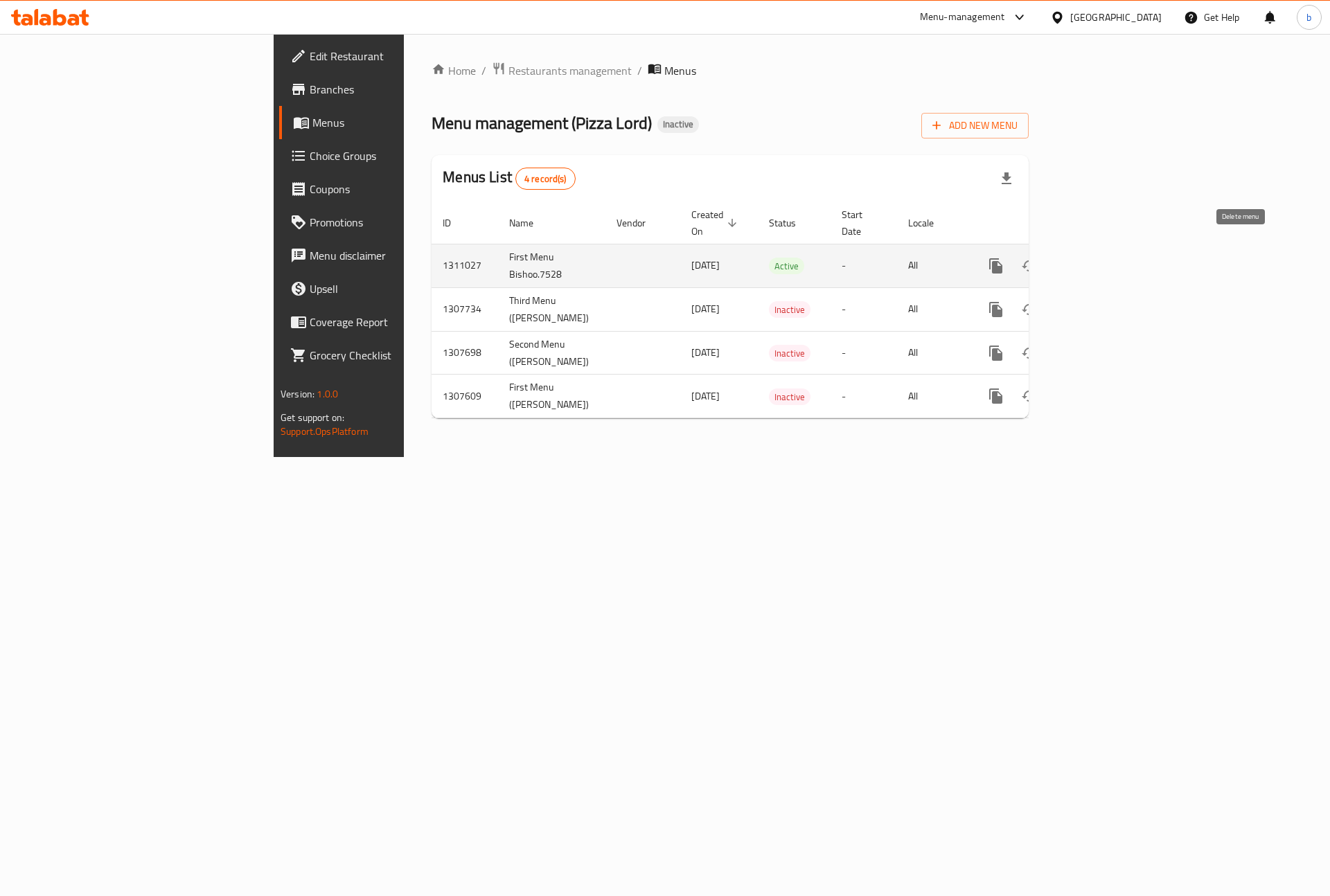
click at [1068, 260] on icon "enhanced table" at bounding box center [1063, 266] width 10 height 13
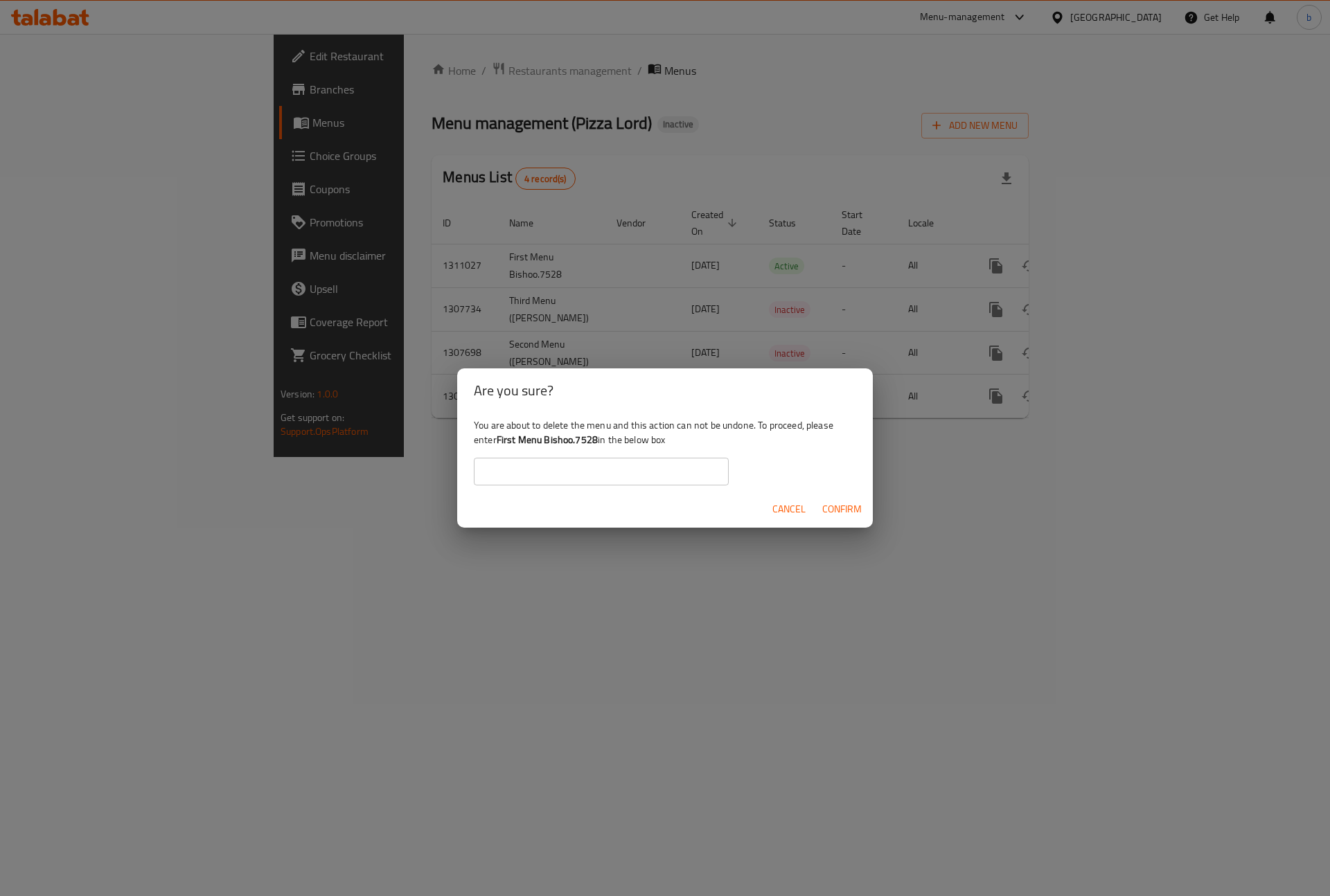
click at [690, 472] on input "text" at bounding box center [601, 472] width 255 height 28
type input "B"
type input "First Menu Bishoo.7528"
click at [841, 512] on span "Confirm" at bounding box center [842, 510] width 40 height 17
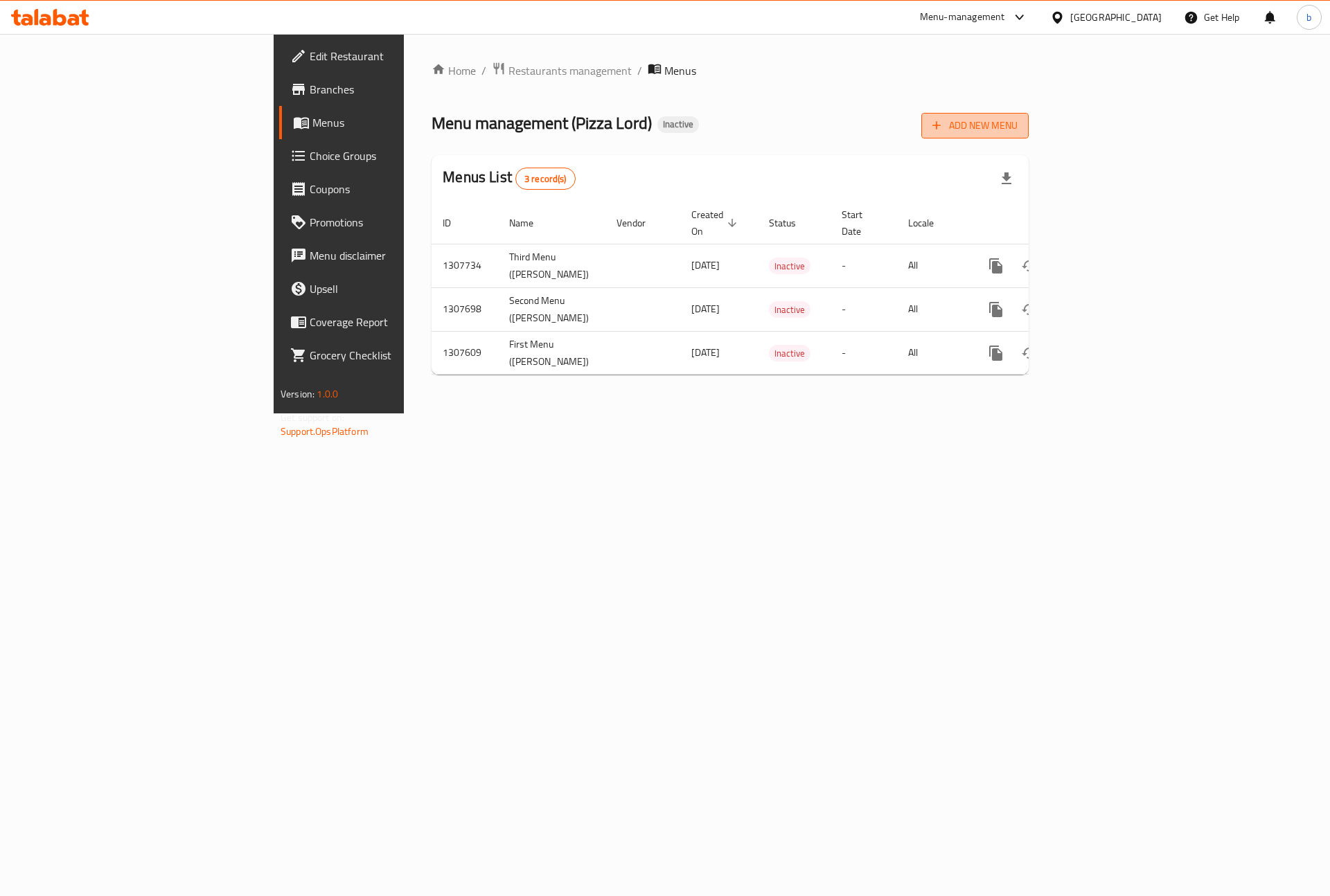
click at [1017, 123] on span "Add New Menu" at bounding box center [976, 126] width 85 height 17
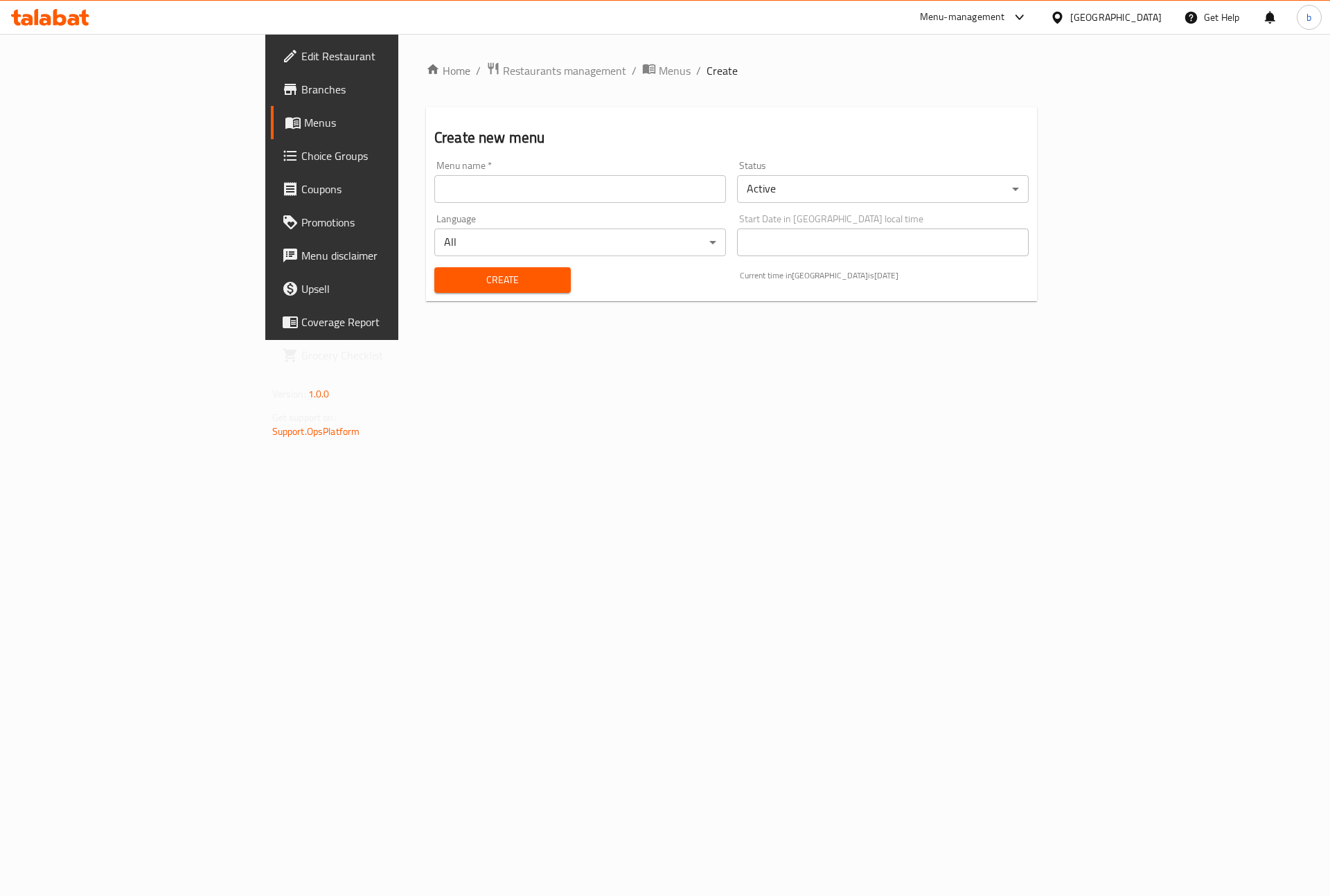
click at [434, 192] on input "text" at bounding box center [580, 189] width 291 height 28
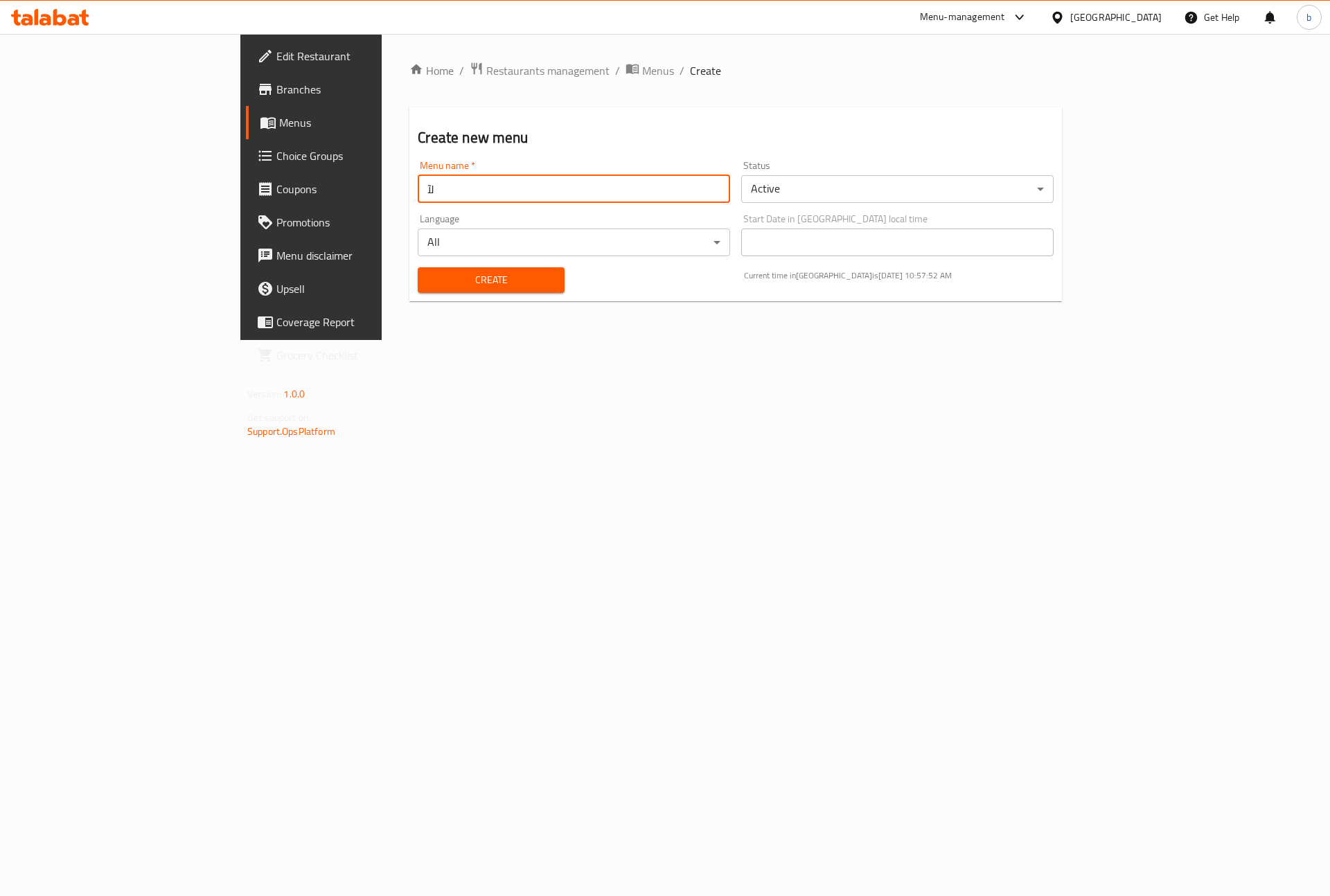
type input "ل"
type input "Bishoo first menu"
click at [429, 275] on span "Create" at bounding box center [491, 281] width 124 height 17
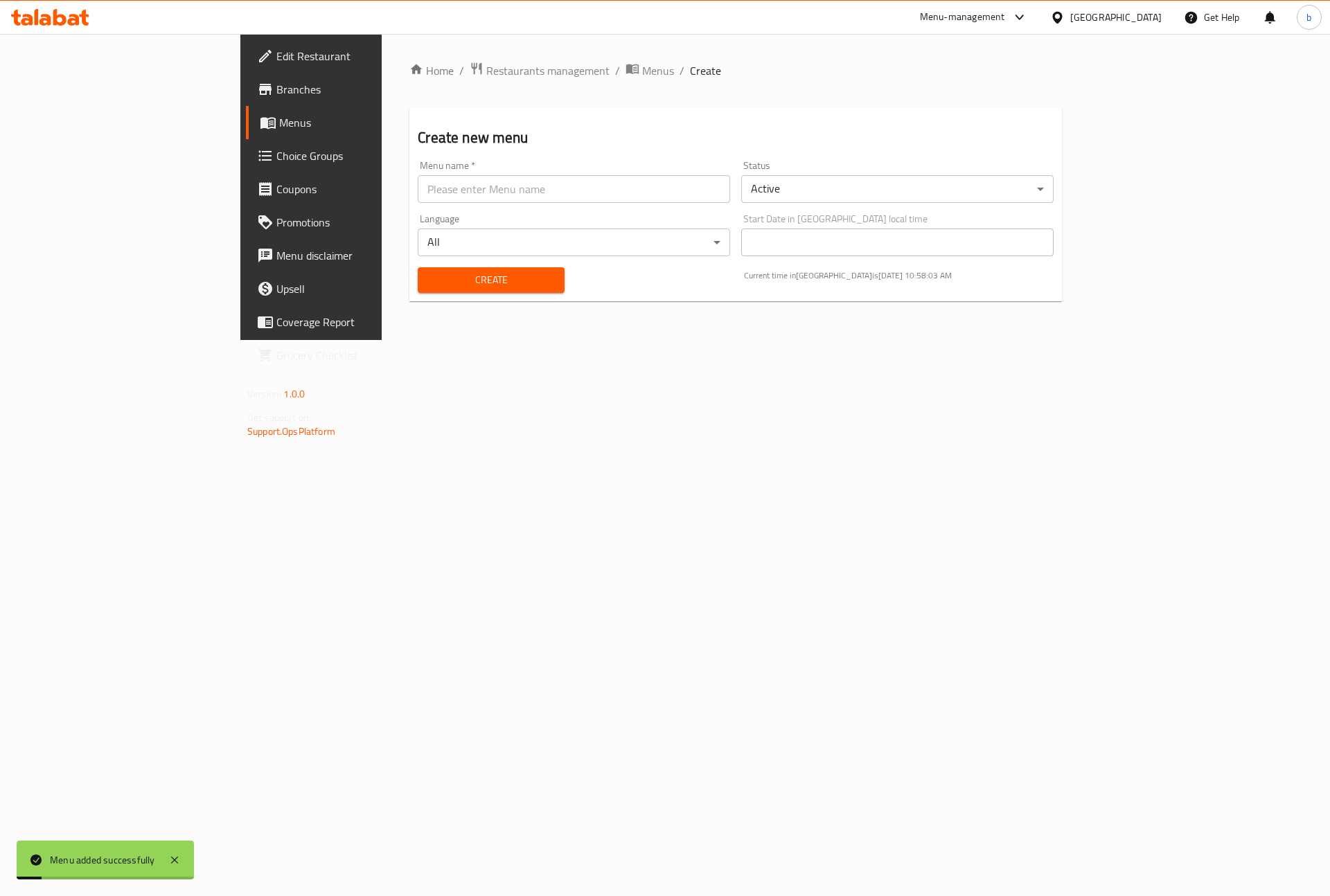
click at [514, 69] on ol "Home / Restaurants management / Menus / Create" at bounding box center [736, 71] width 652 height 18
click at [643, 69] on span "Menus" at bounding box center [658, 70] width 32 height 17
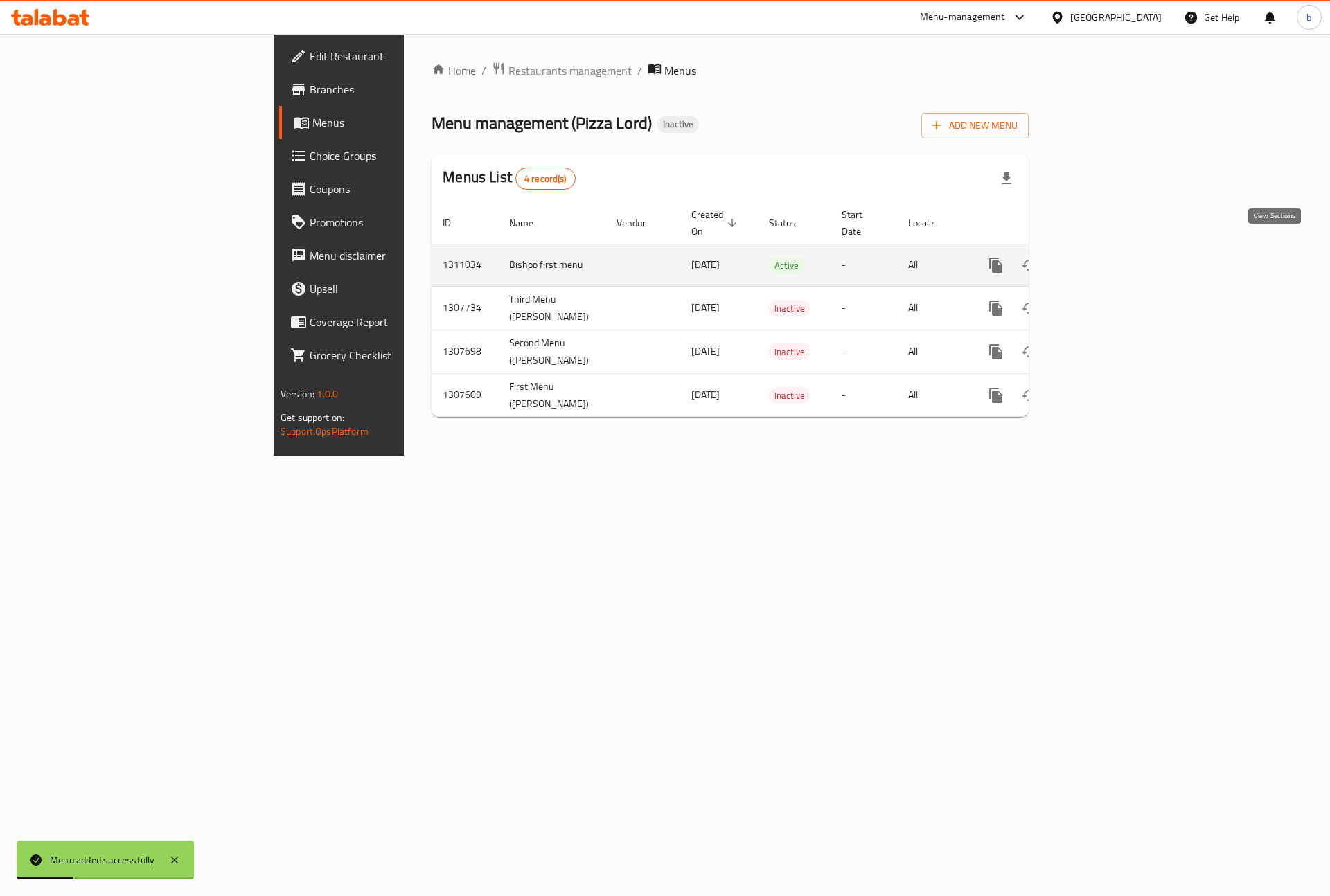
click at [1104, 257] on icon "enhanced table" at bounding box center [1095, 265] width 17 height 17
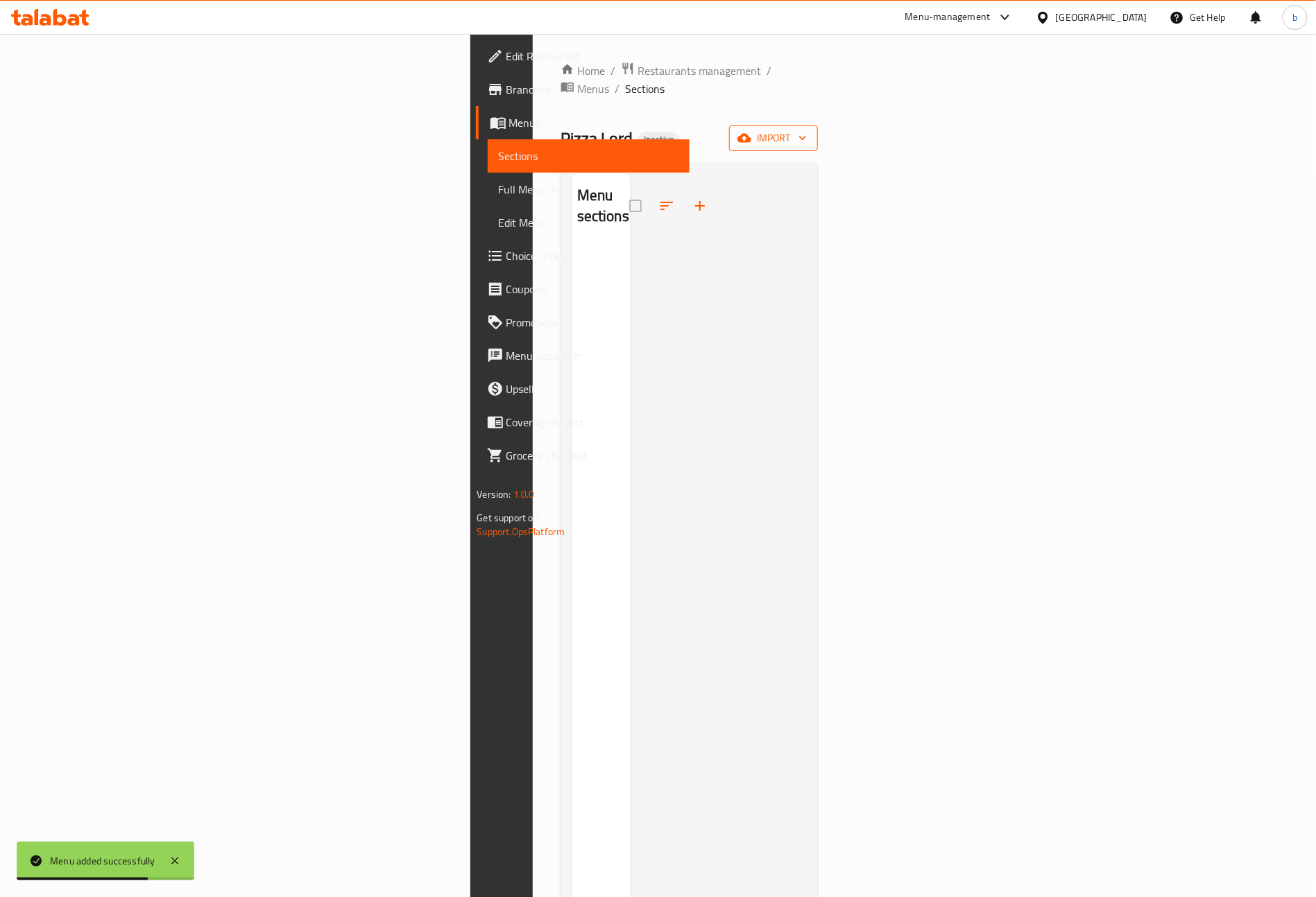
click at [817, 125] on button "import" at bounding box center [773, 138] width 88 height 25
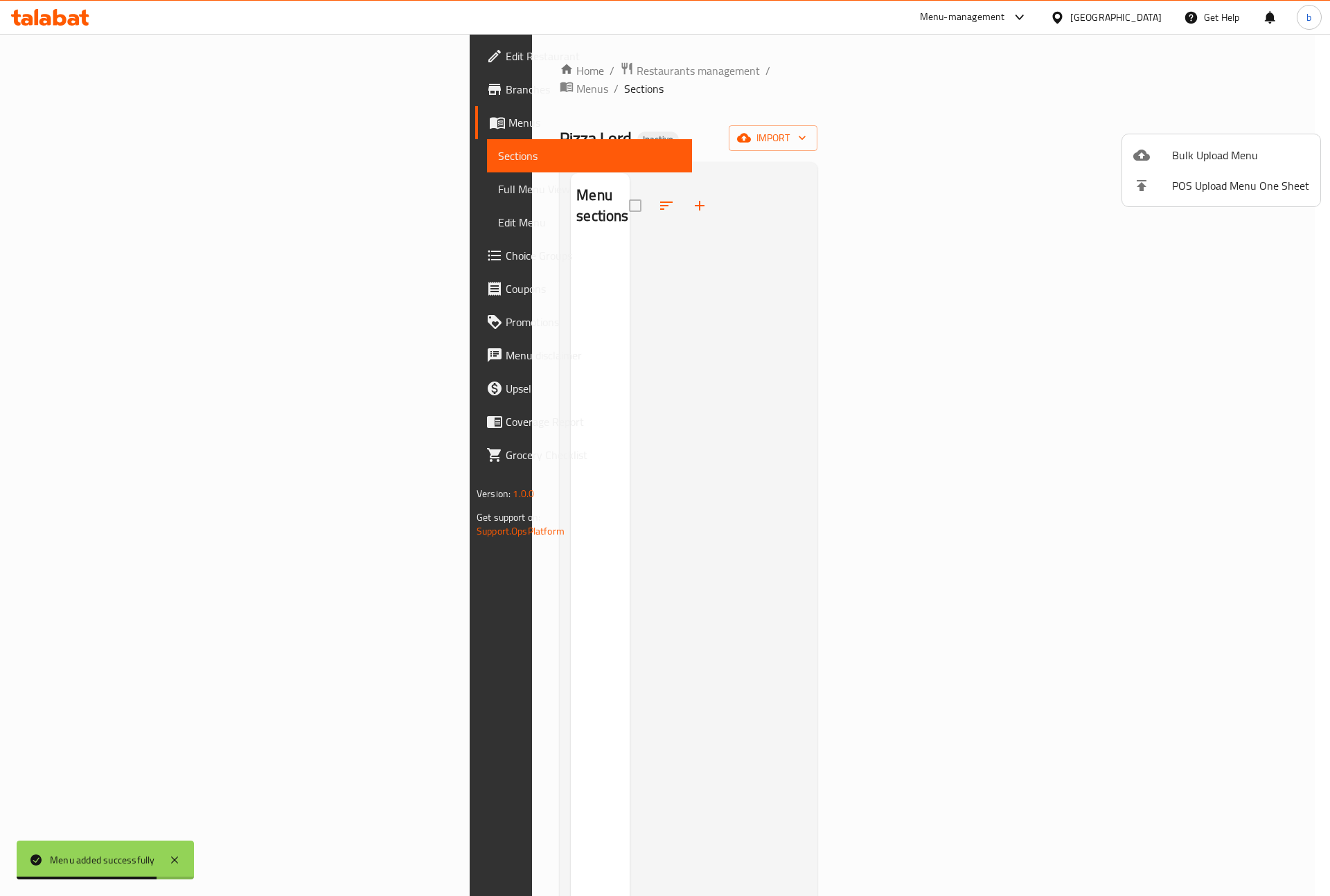
click at [1214, 144] on li "Bulk Upload Menu" at bounding box center [1221, 154] width 198 height 30
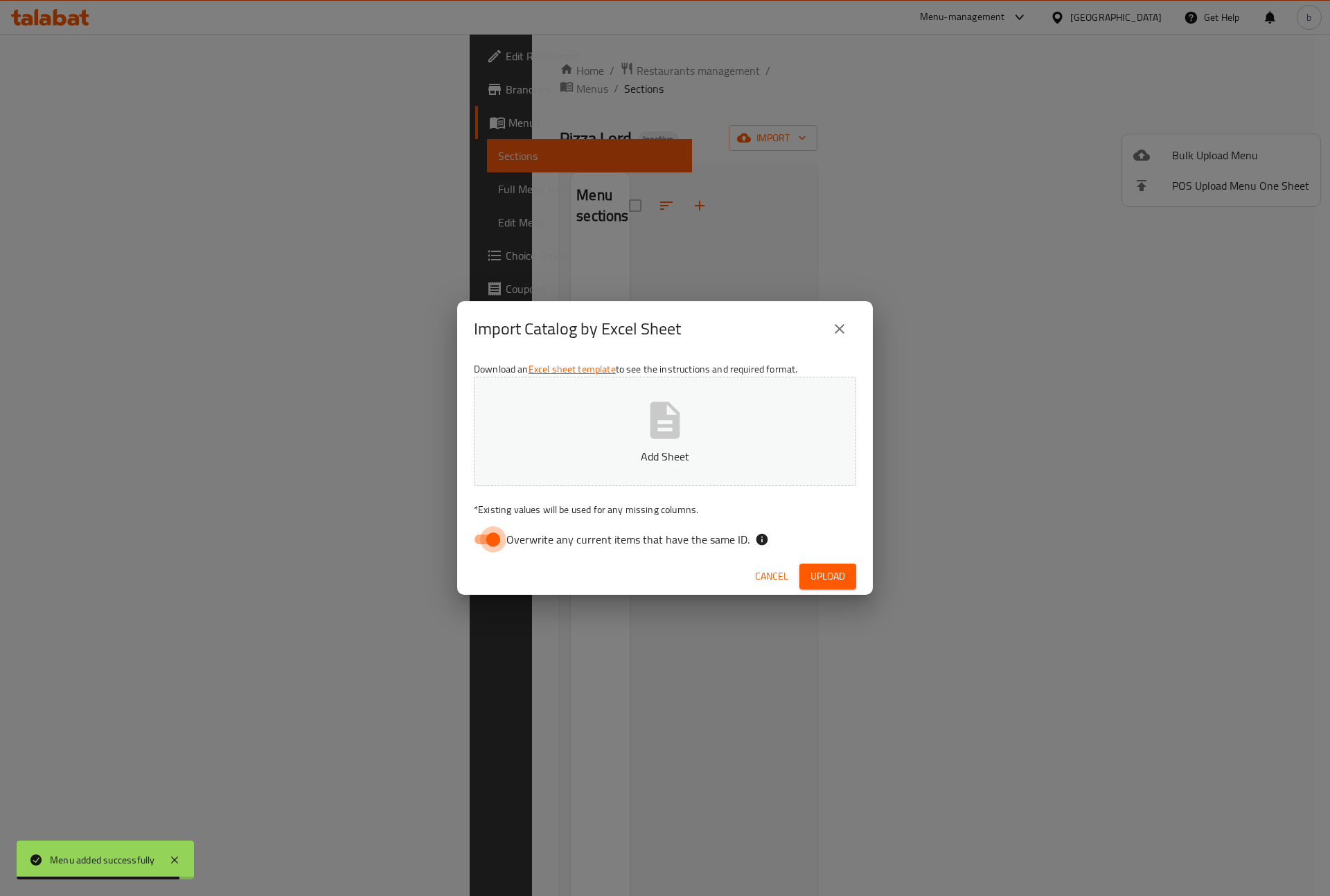
click at [489, 541] on input "Overwrite any current items that have the same ID." at bounding box center [492, 539] width 79 height 26
checkbox input "false"
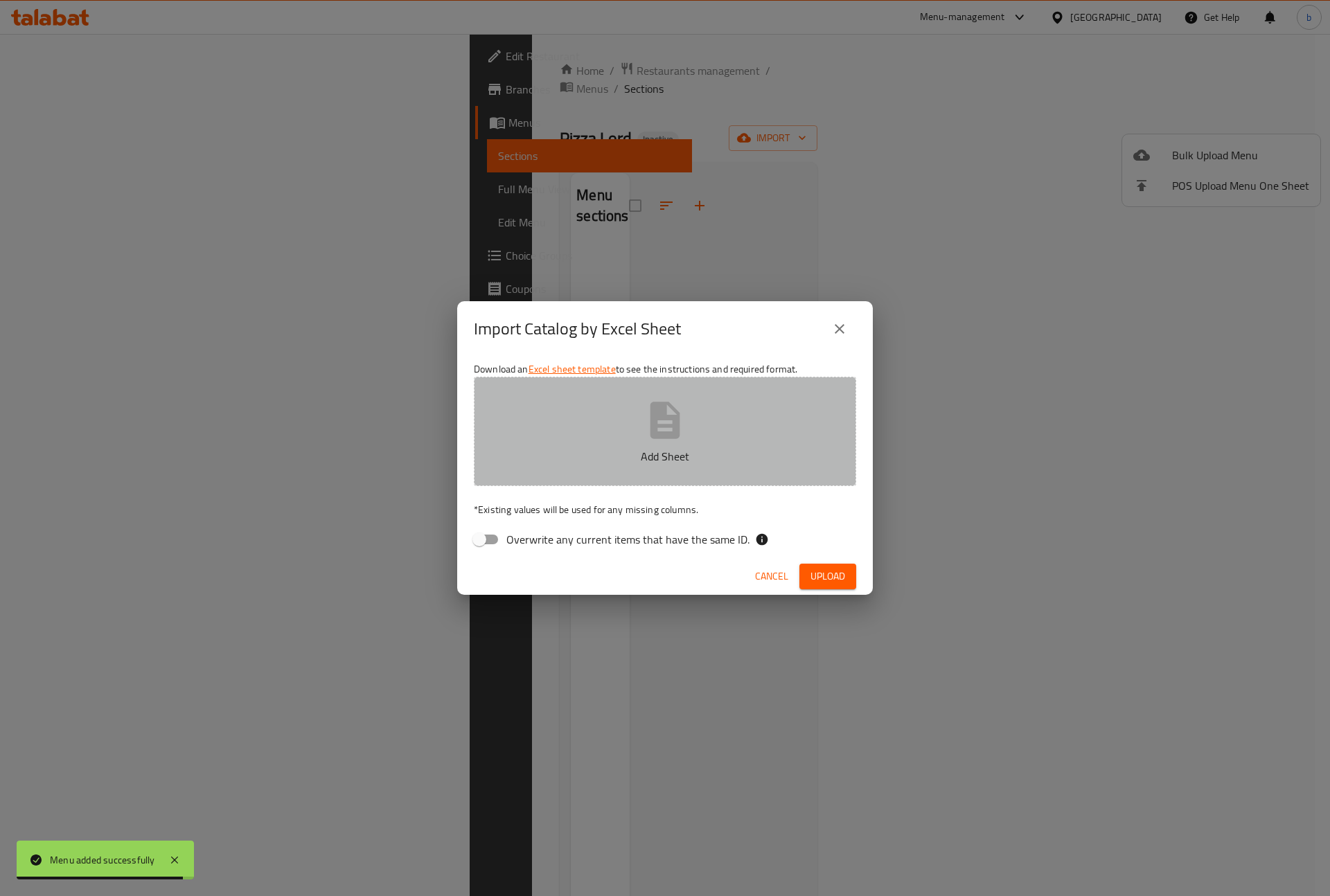
click at [664, 441] on icon "button" at bounding box center [665, 420] width 45 height 45
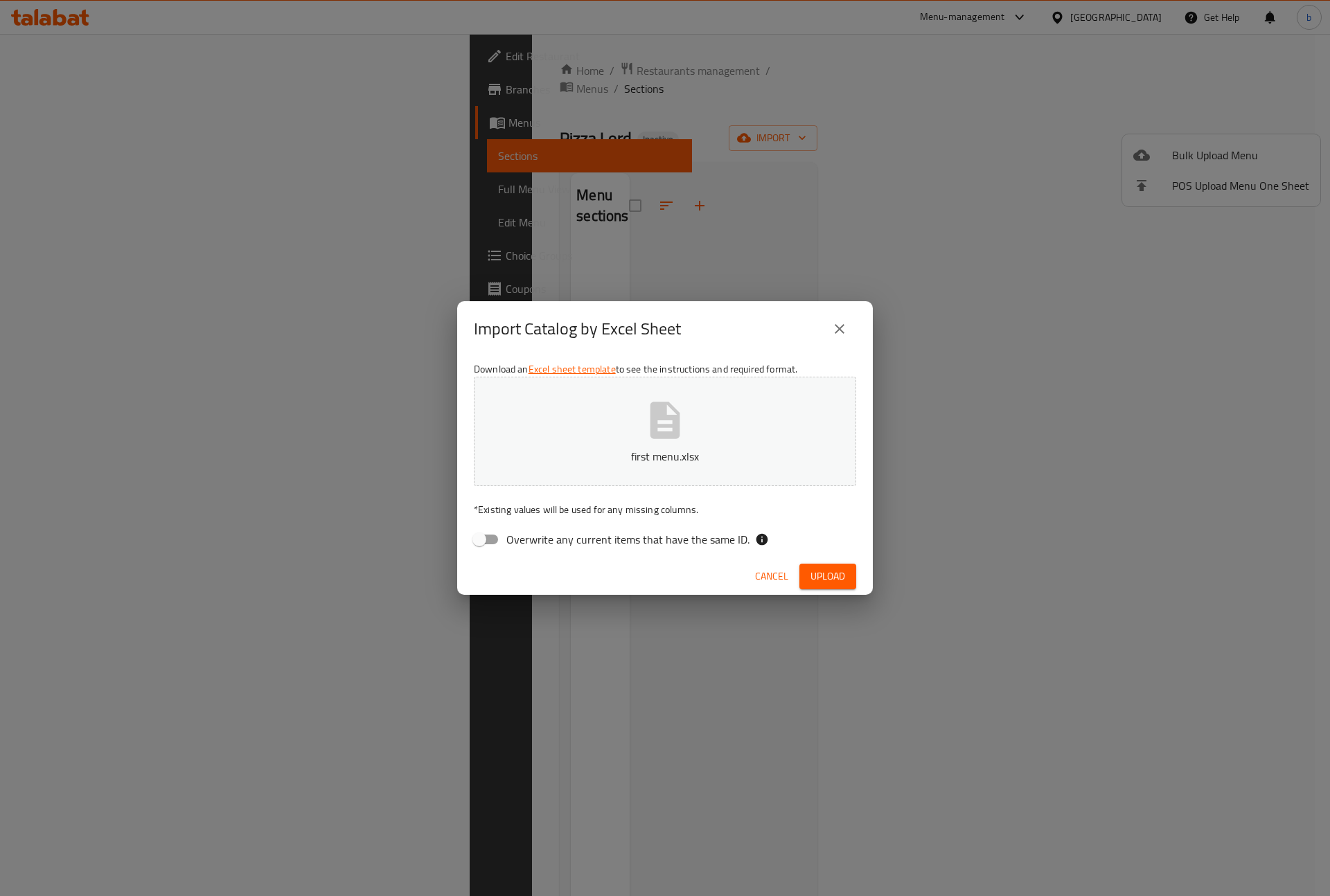
click at [838, 581] on span "Upload" at bounding box center [828, 577] width 35 height 17
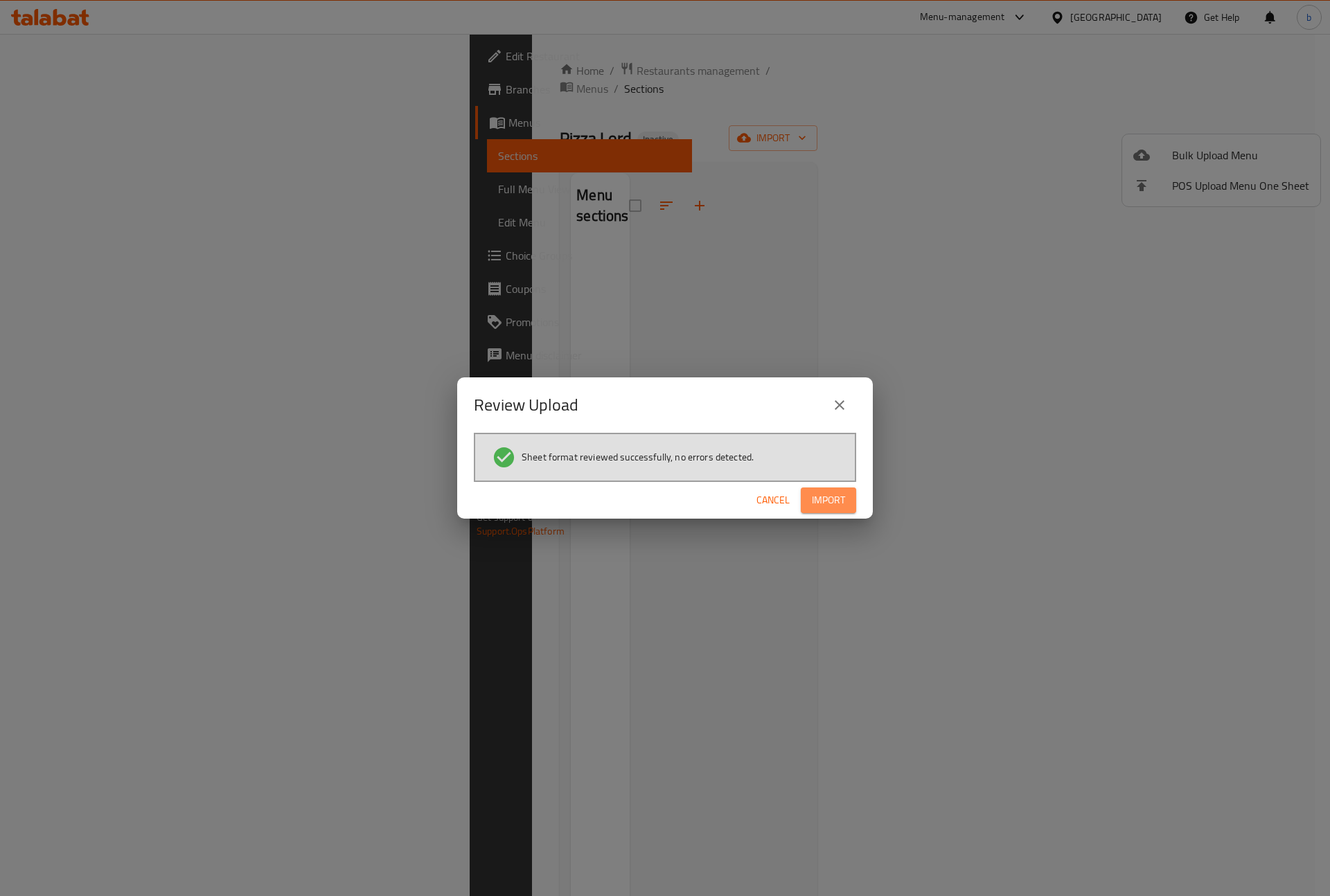
click at [805, 491] on button "Import" at bounding box center [828, 500] width 55 height 25
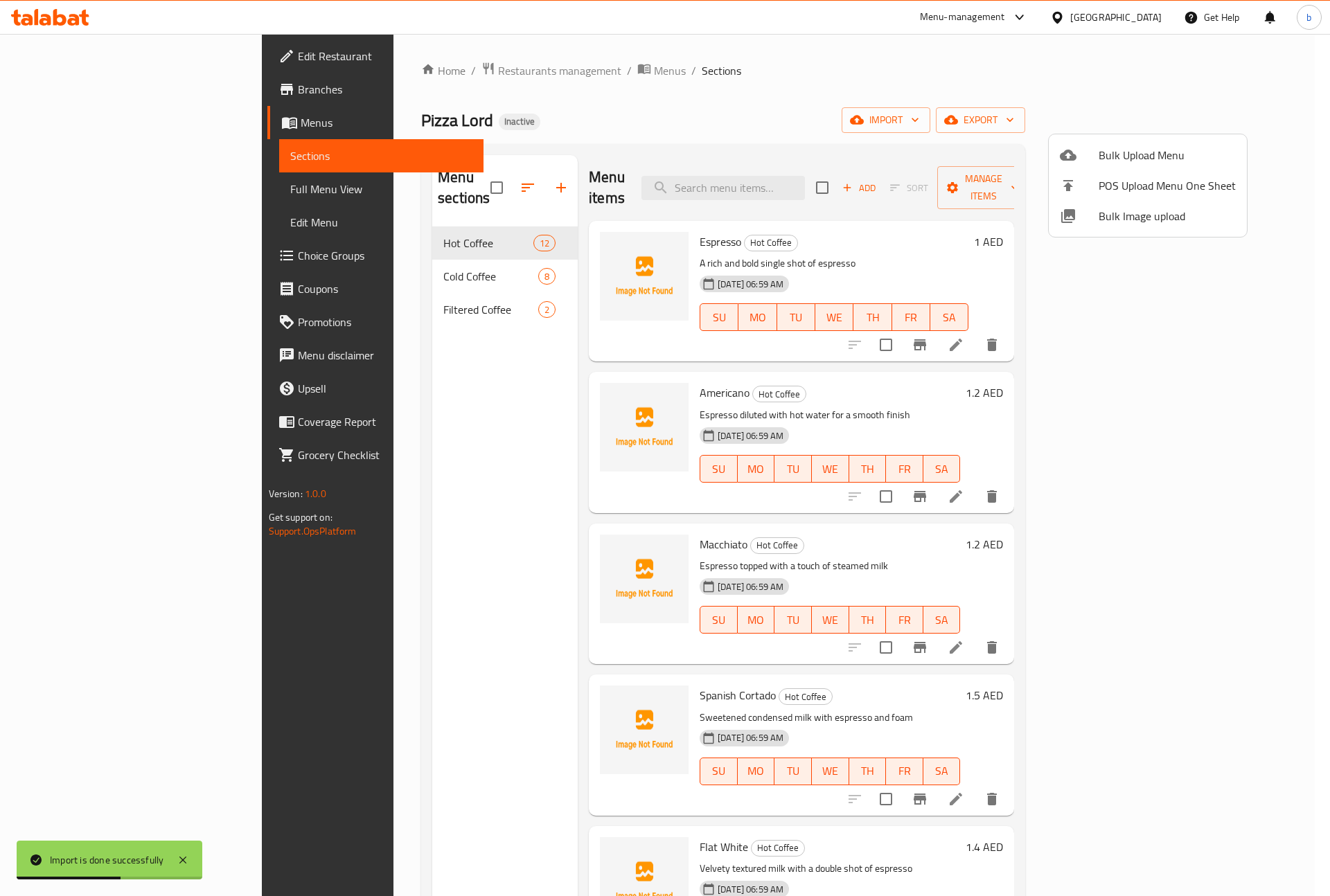
click at [82, 185] on div at bounding box center [665, 448] width 1330 height 896
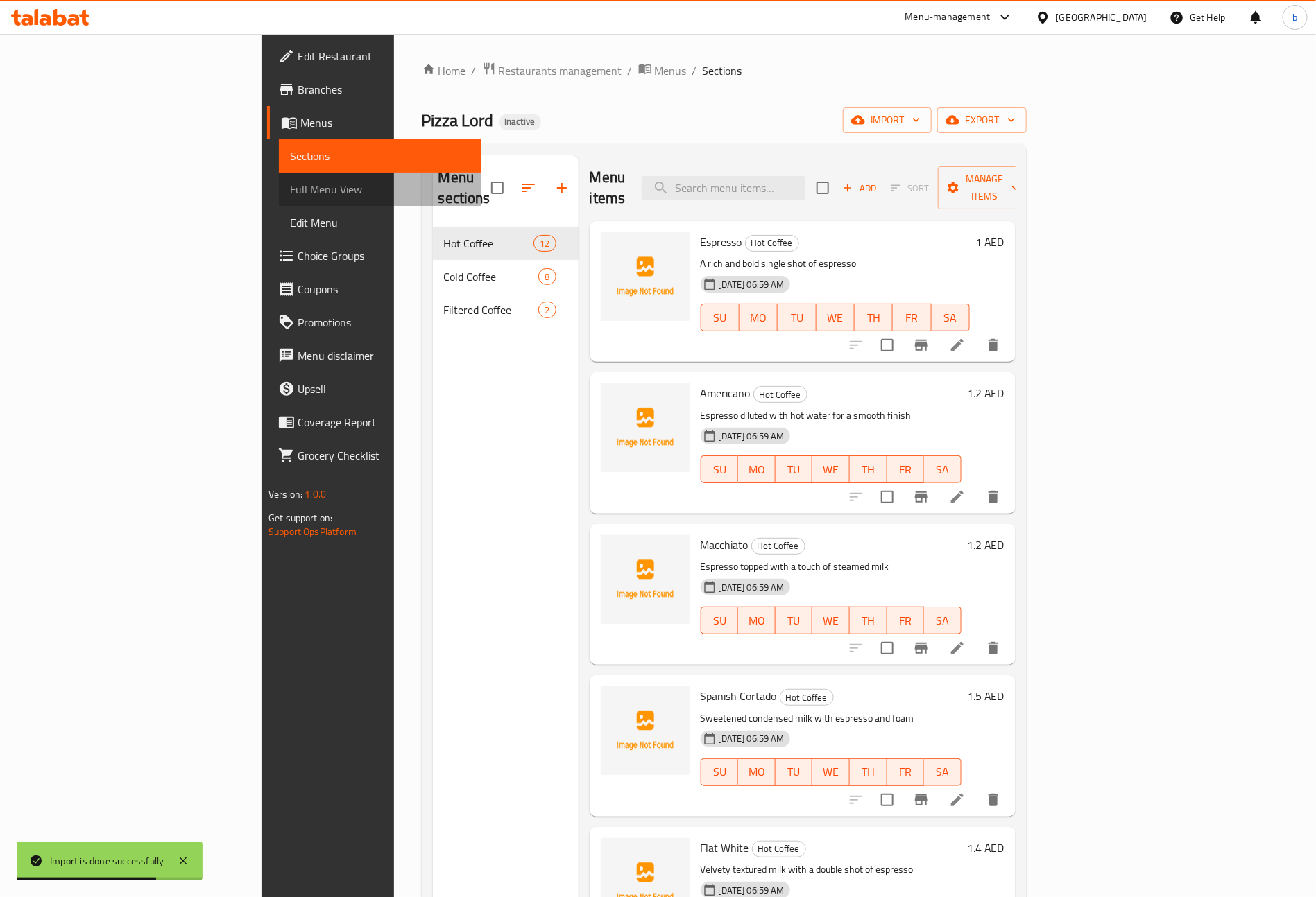
click at [290, 186] on span "Full Menu View" at bounding box center [380, 189] width 181 height 17
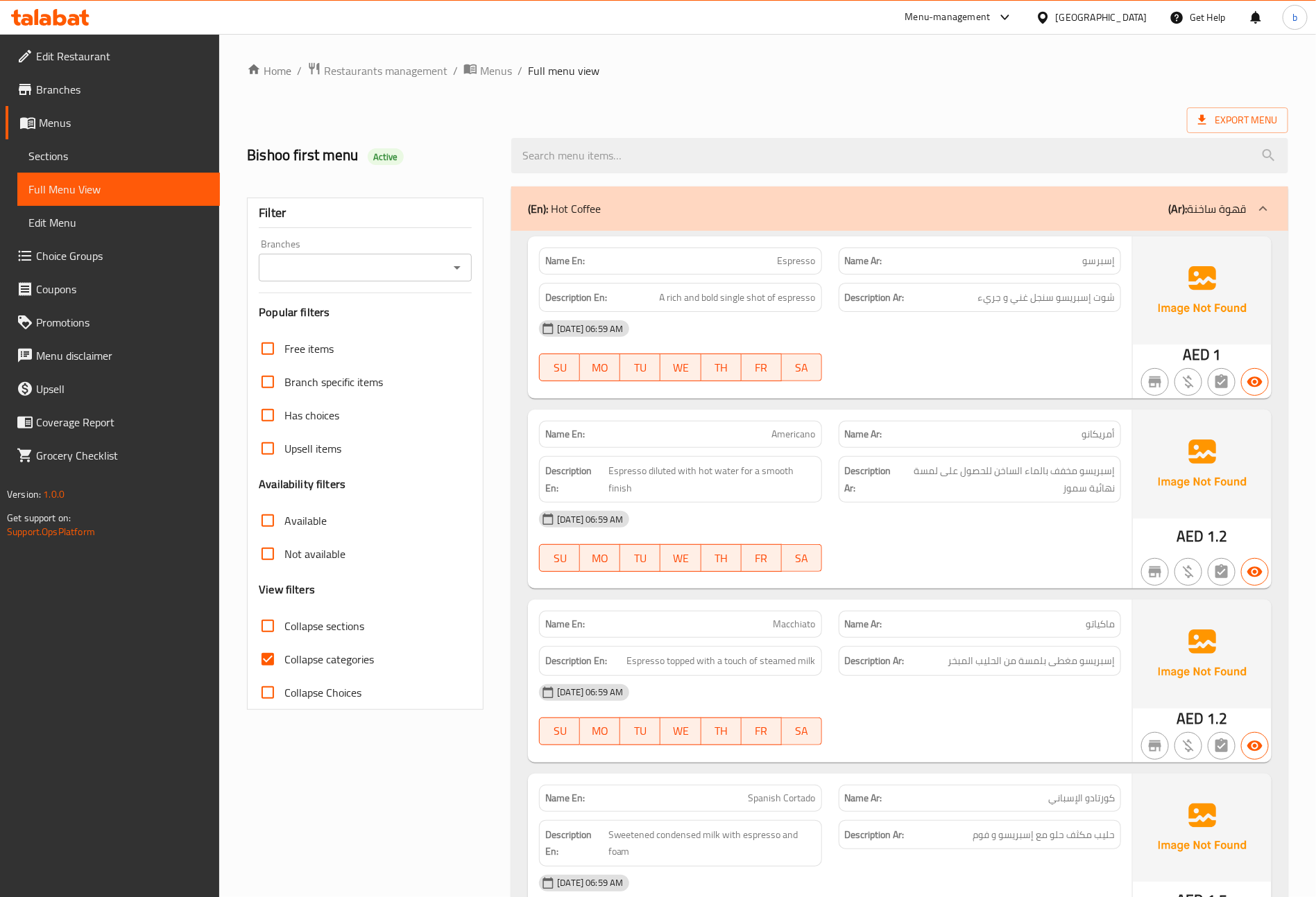
click at [292, 668] on span "Collapse categories" at bounding box center [329, 659] width 89 height 17
click at [285, 669] on input "Collapse categories" at bounding box center [267, 660] width 33 height 33
checkbox input "false"
click at [1262, 113] on span "Export Menu" at bounding box center [1236, 121] width 79 height 17
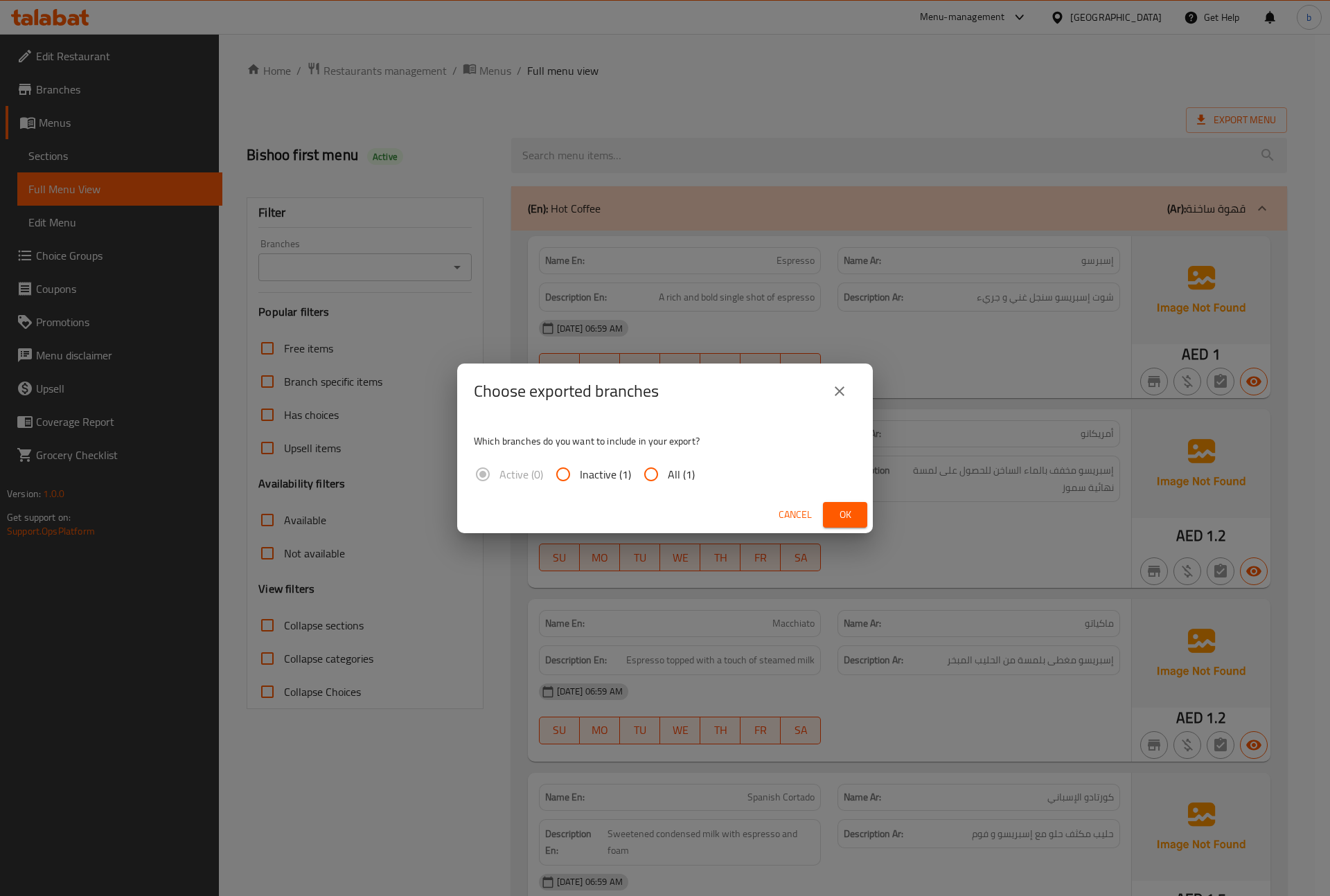
click at [665, 477] on input "All (1)" at bounding box center [651, 475] width 33 height 33
radio input "true"
click at [836, 519] on span "Ok" at bounding box center [845, 515] width 22 height 17
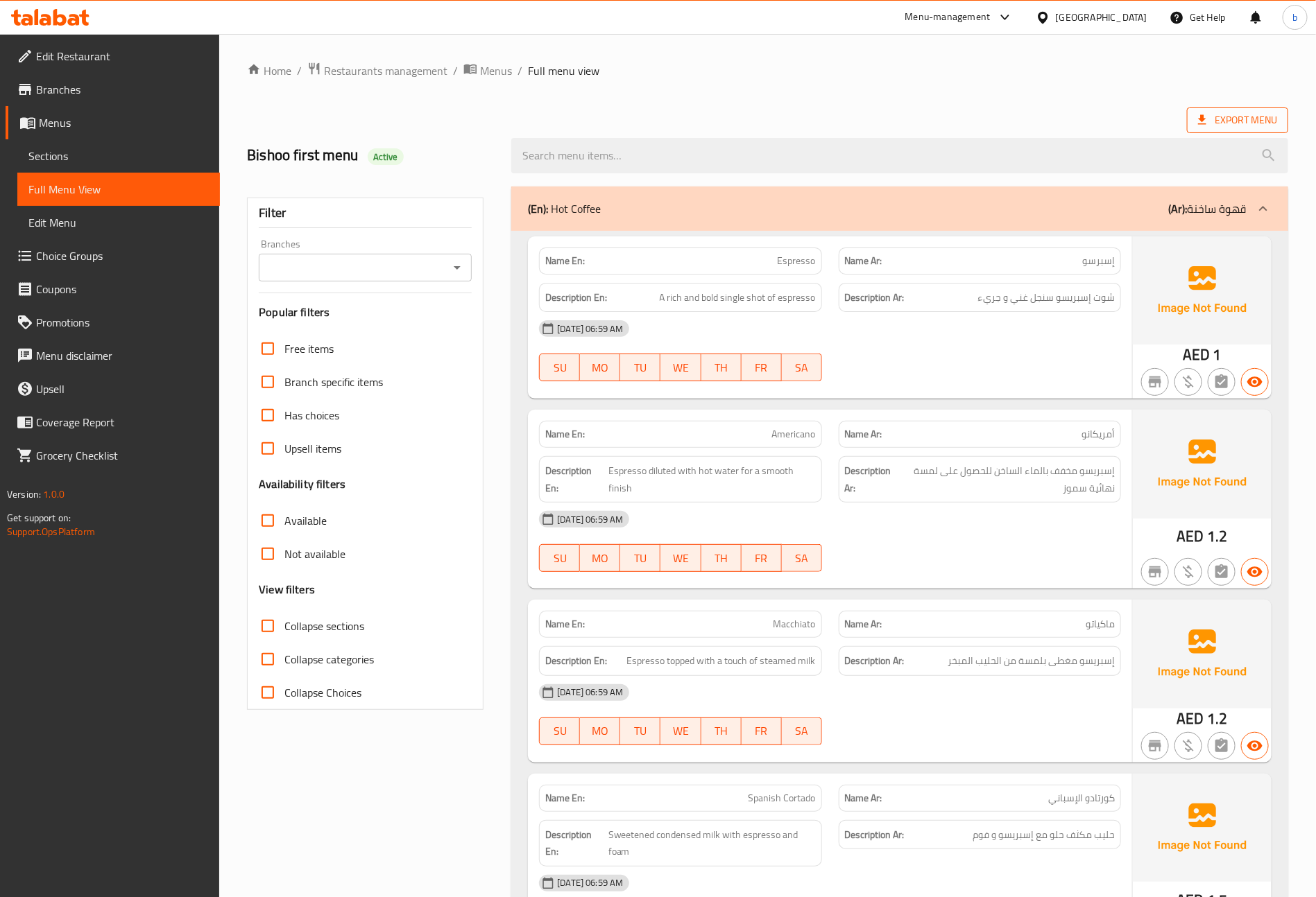
click at [1229, 122] on span "Export Menu" at bounding box center [1236, 121] width 79 height 17
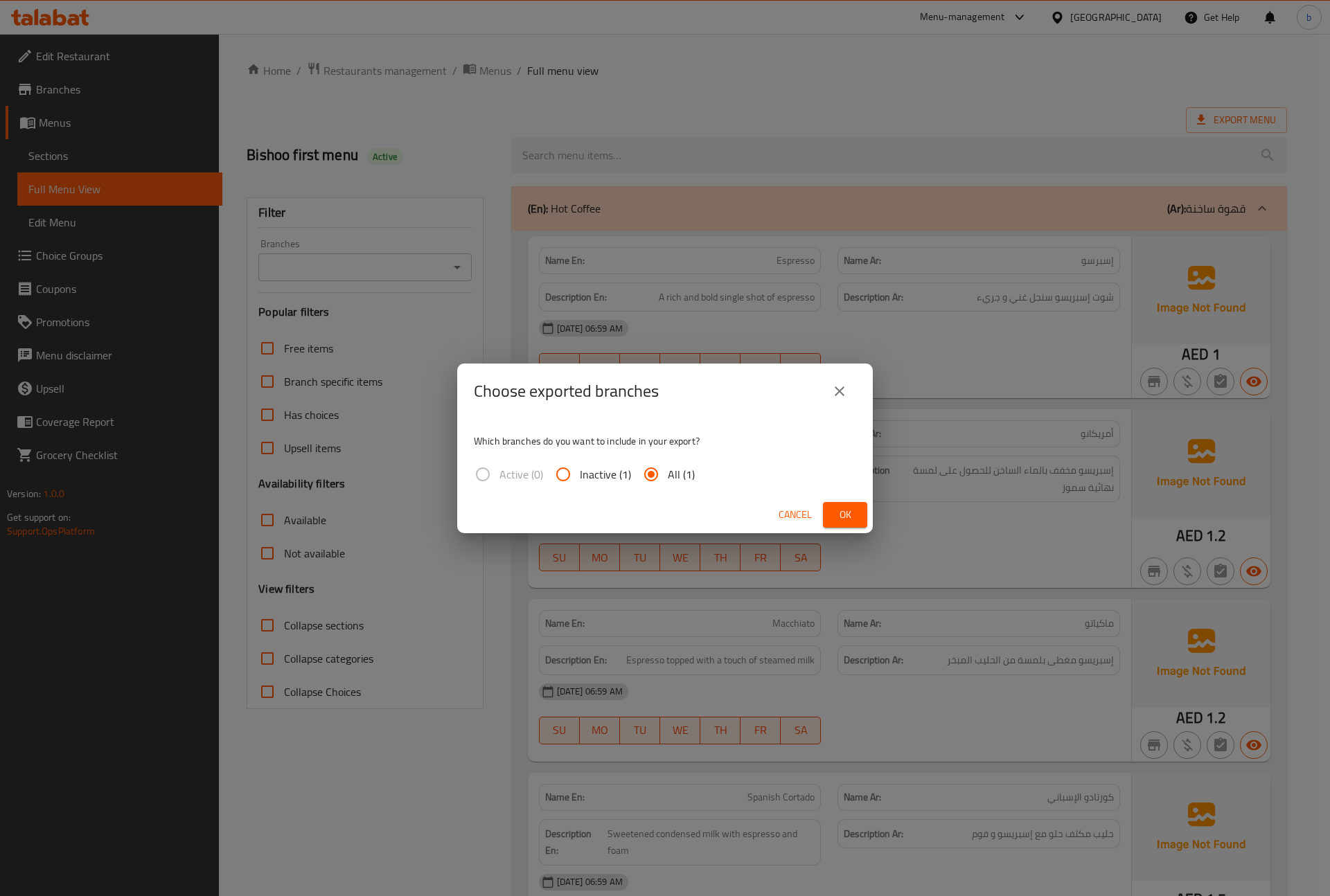
click at [838, 510] on span "Ok" at bounding box center [845, 515] width 22 height 17
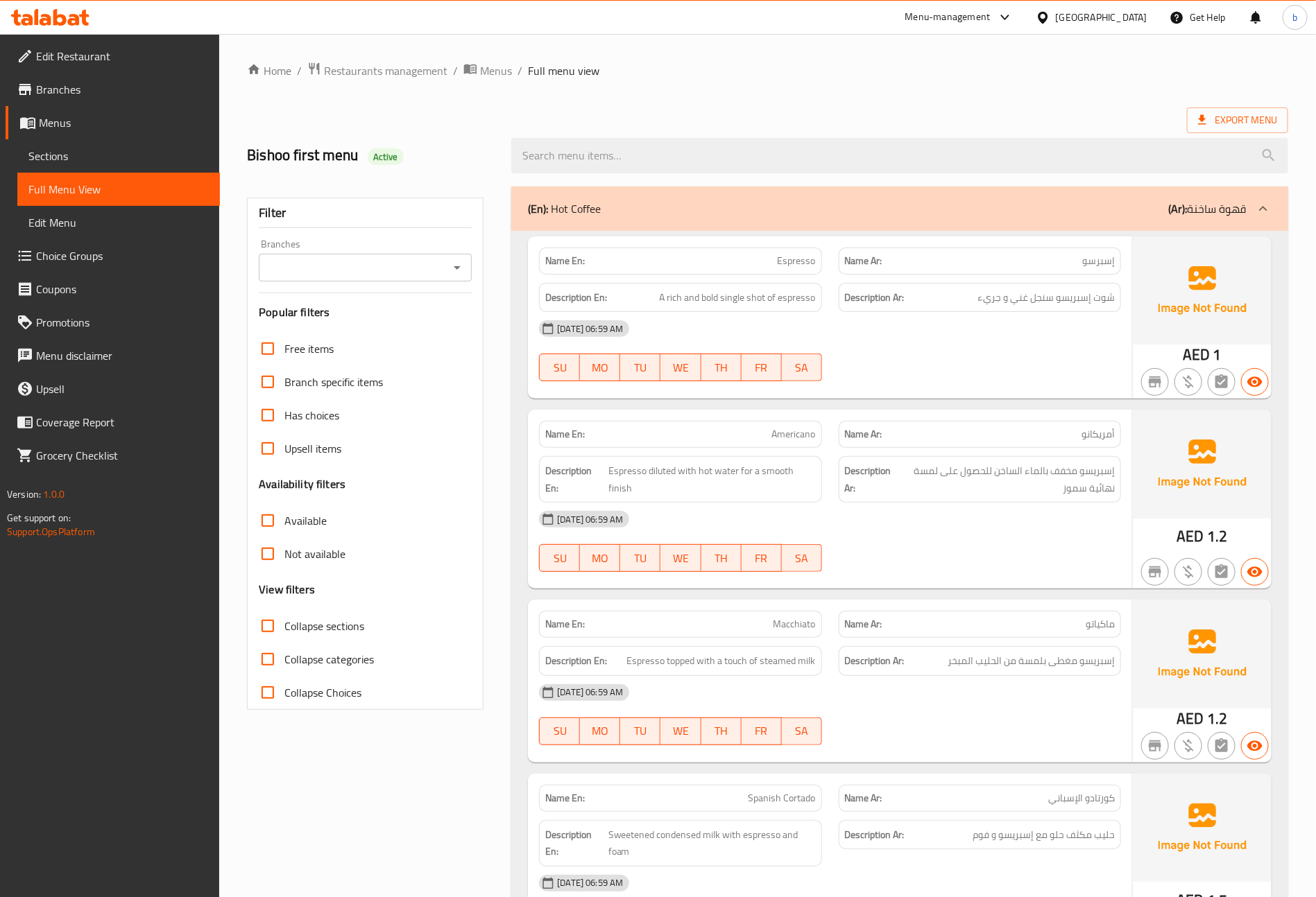
click at [501, 64] on span "Menus" at bounding box center [496, 70] width 32 height 17
